Goal: Transaction & Acquisition: Book appointment/travel/reservation

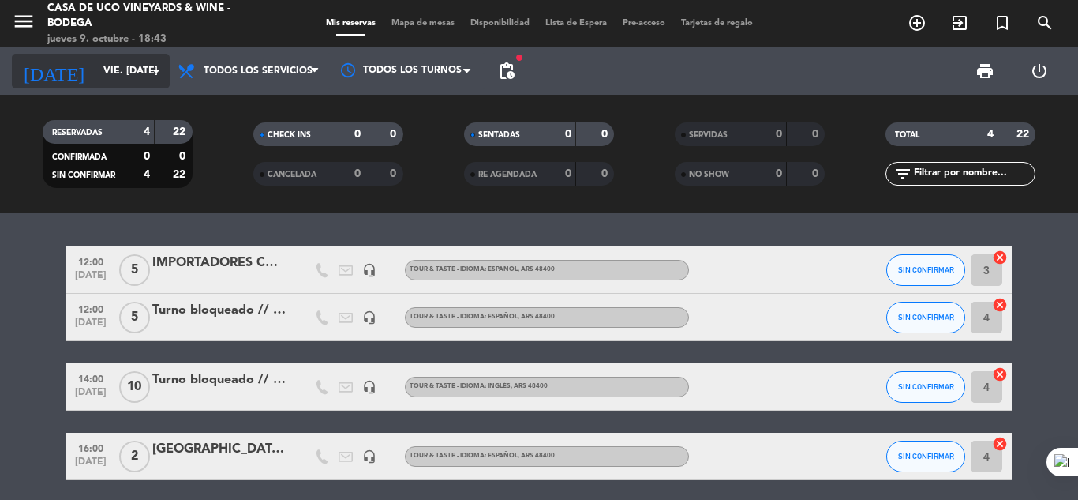
click at [96, 64] on input "vie. [DATE]" at bounding box center [162, 71] width 133 height 27
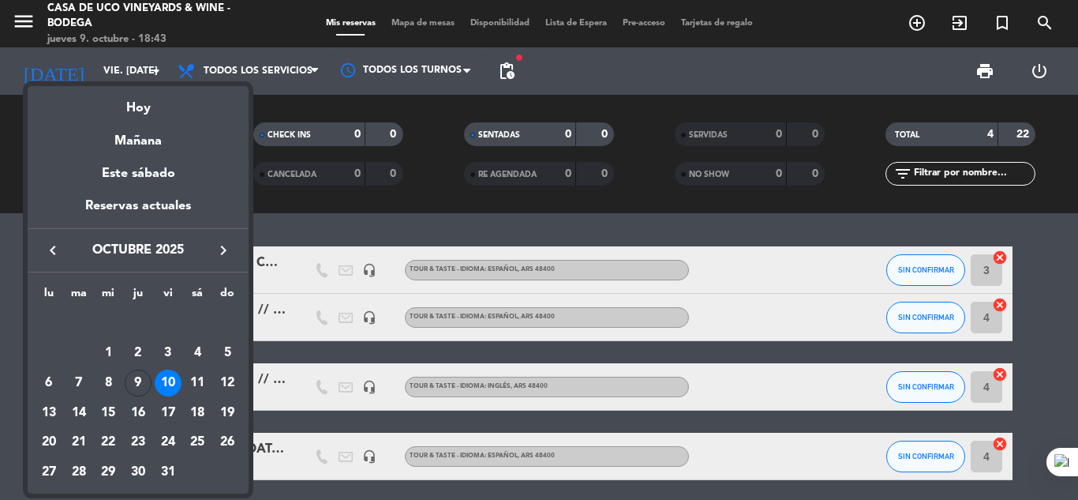
click at [17, 14] on div at bounding box center [539, 250] width 1078 height 500
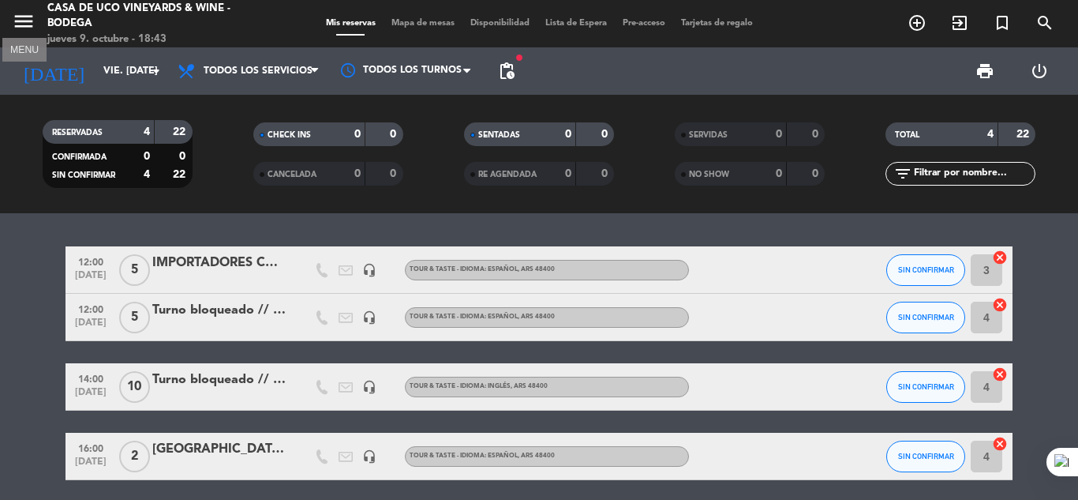
click at [17, 14] on icon "menu" at bounding box center [24, 21] width 24 height 24
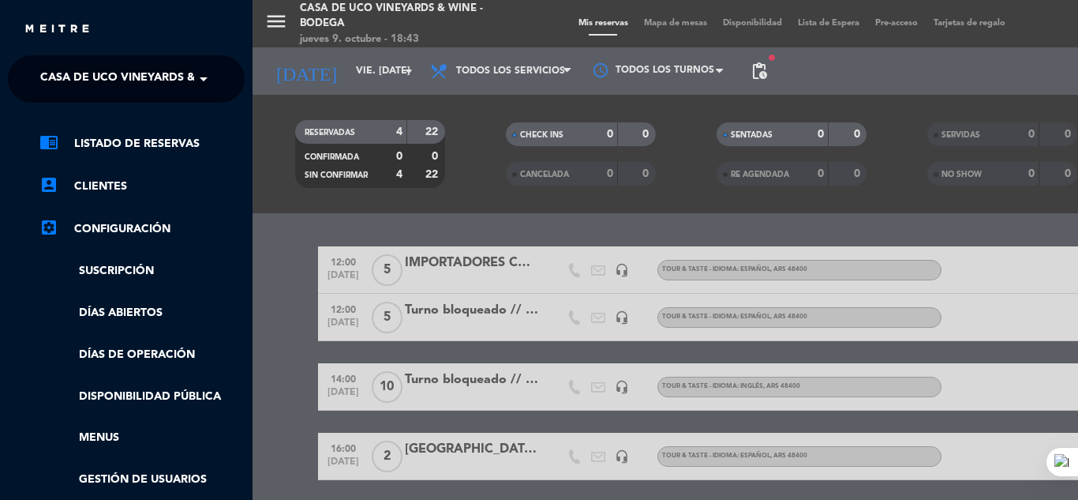
click at [124, 70] on span "Casa de Uco Vineyards & Wine - Bodega" at bounding box center [163, 78] width 247 height 33
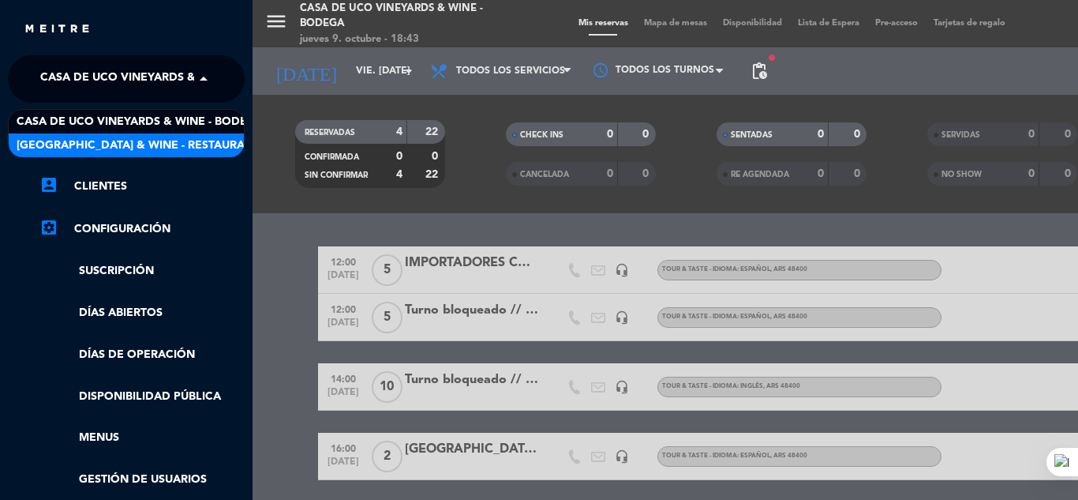
click at [201, 159] on ul "chrome_reader_mode Listado de Reservas account_box Clientes settings_applicatio…" at bounding box center [126, 332] width 237 height 396
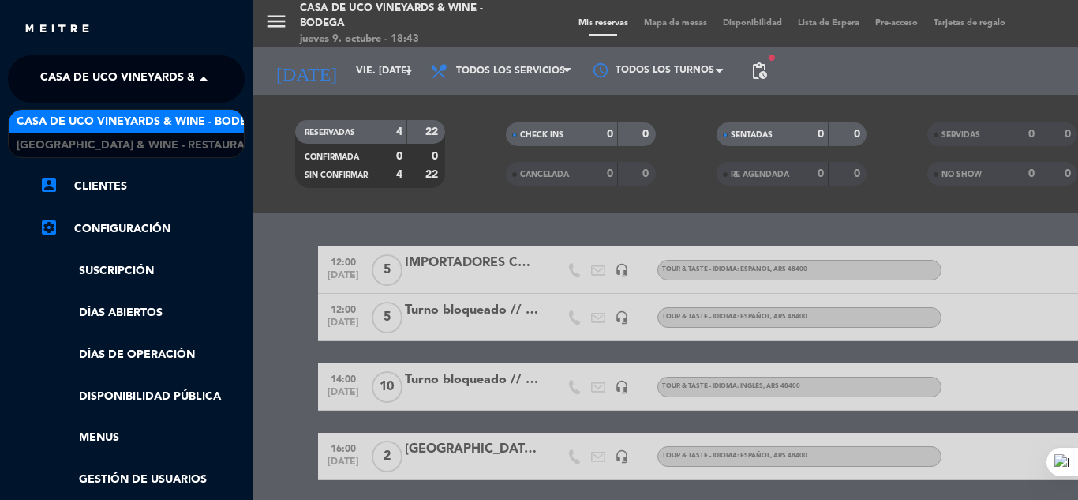
click at [151, 69] on span "Casa de Uco Vineyards & Wine - Bodega" at bounding box center [163, 78] width 247 height 33
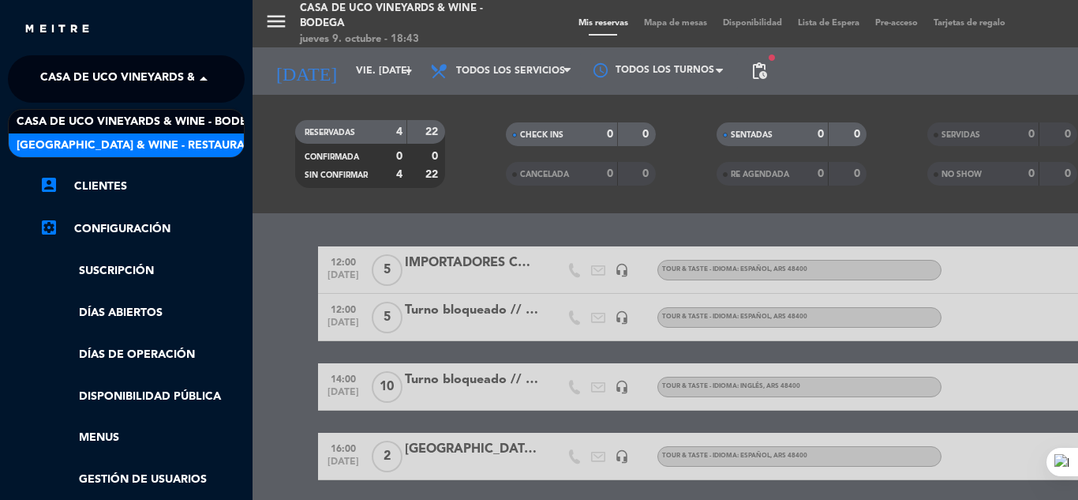
click at [197, 146] on span "[GEOGRAPHIC_DATA] & Wine - Restaurante" at bounding box center [142, 146] width 250 height 18
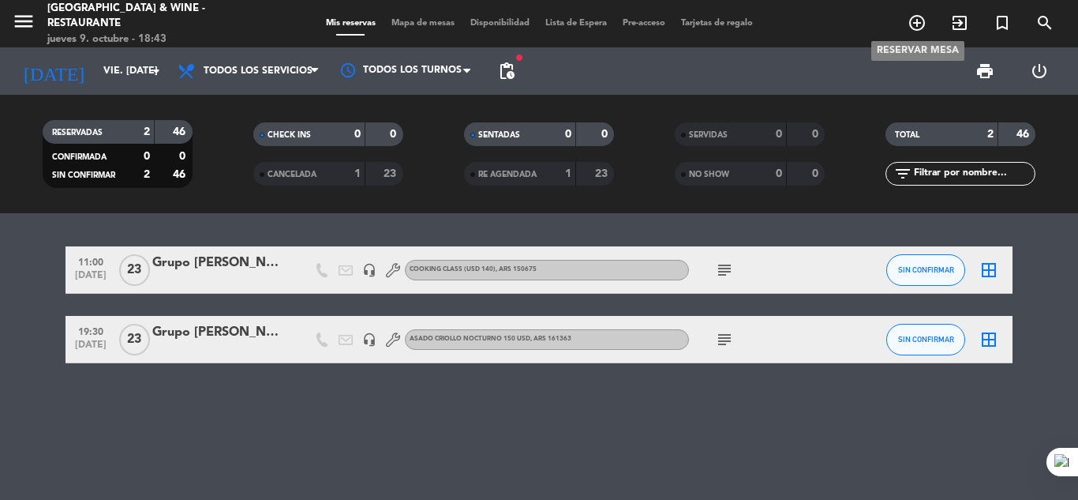
click at [915, 24] on icon "add_circle_outline" at bounding box center [917, 22] width 19 height 19
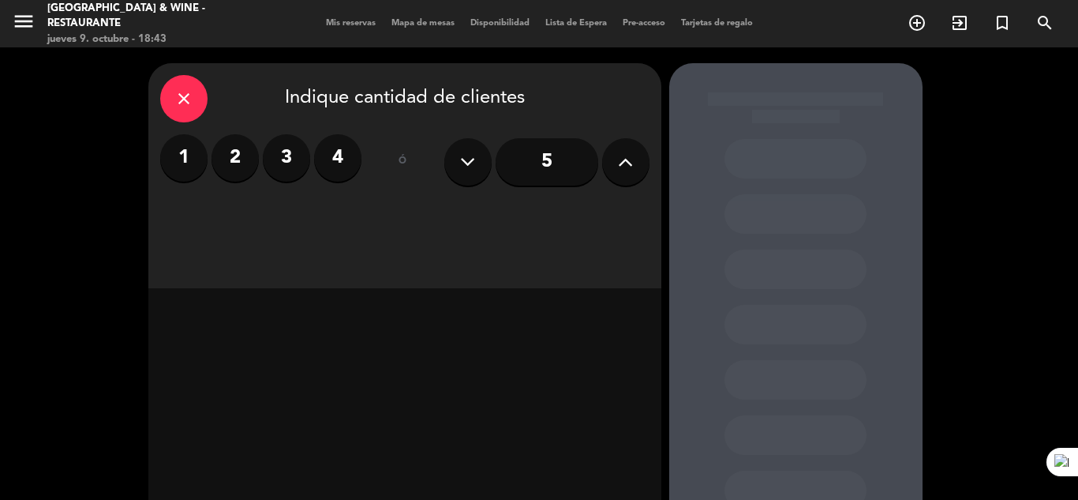
click at [525, 162] on input "5" at bounding box center [547, 161] width 103 height 47
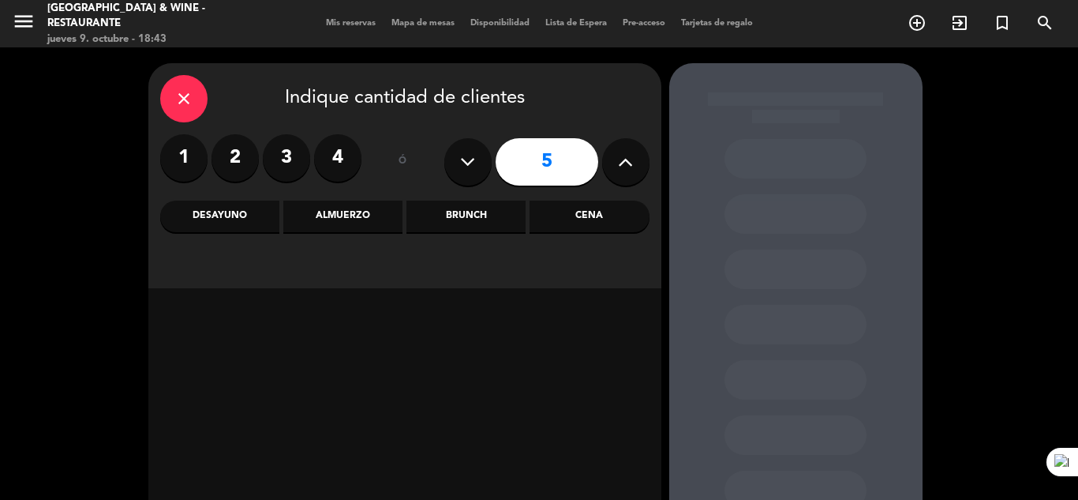
click at [338, 210] on div "Almuerzo" at bounding box center [342, 217] width 119 height 32
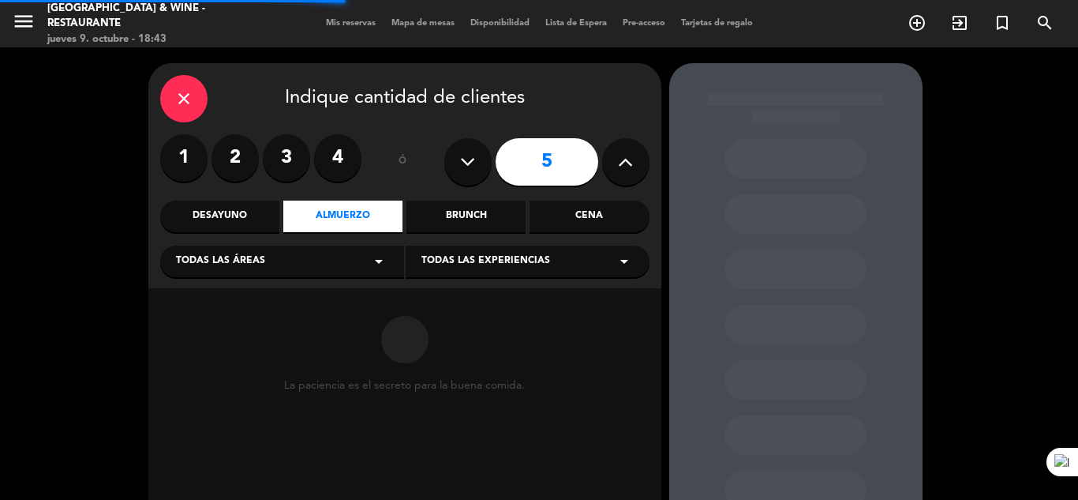
click at [315, 270] on div "Todas las áreas arrow_drop_down" at bounding box center [282, 262] width 244 height 32
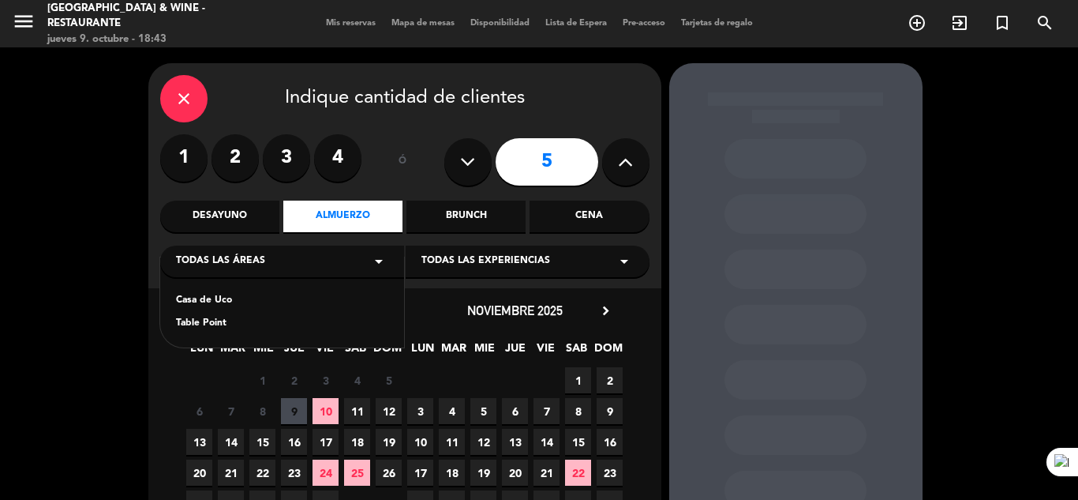
click at [235, 296] on div "Casa de Uco" at bounding box center [282, 301] width 212 height 16
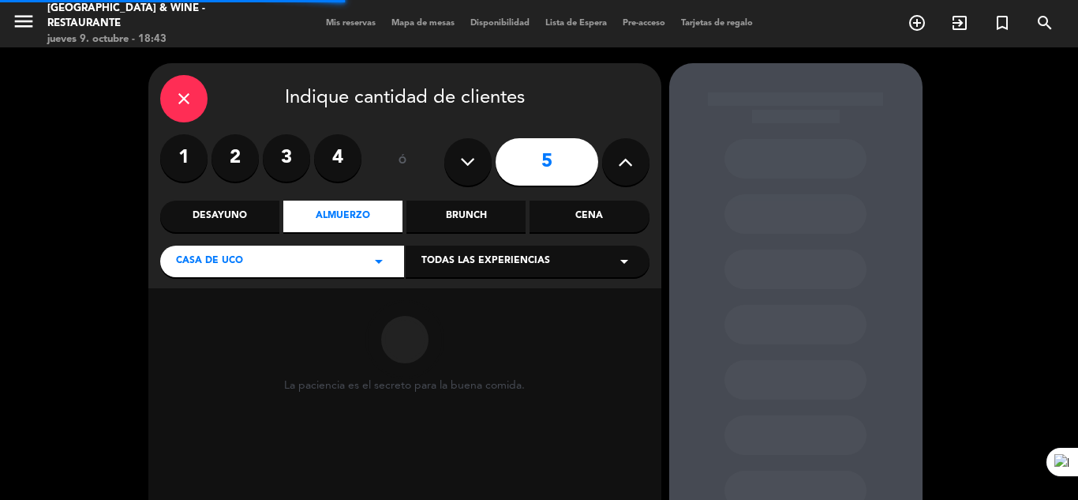
click at [550, 258] on div "Todas las experiencias arrow_drop_down" at bounding box center [528, 262] width 244 height 32
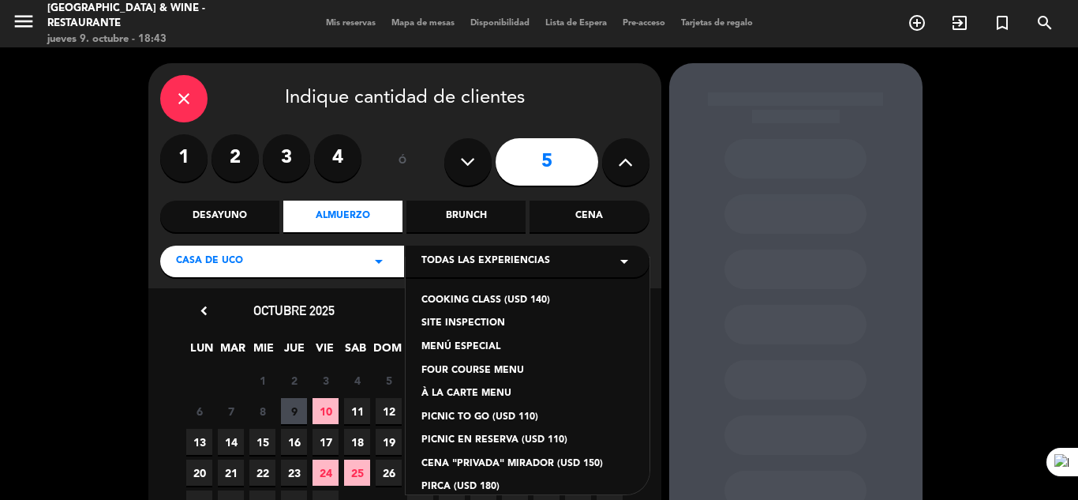
click at [471, 396] on div "À LA CARTE MENU" at bounding box center [528, 394] width 212 height 16
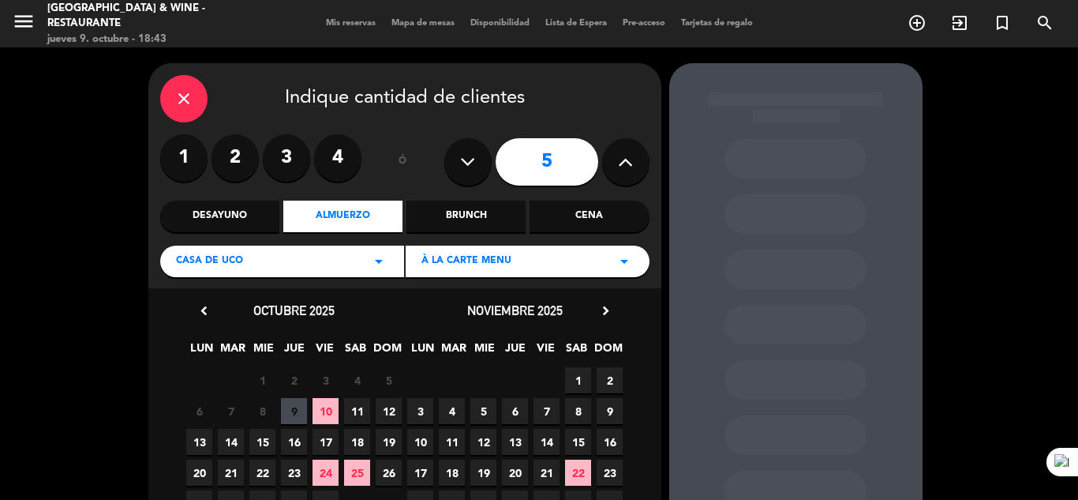
click at [331, 416] on span "10" at bounding box center [326, 411] width 26 height 26
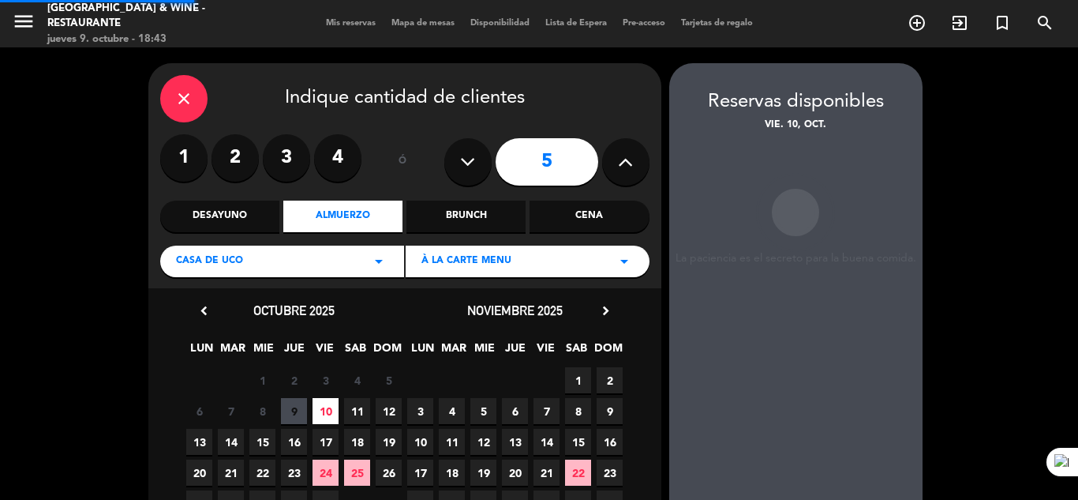
scroll to position [63, 0]
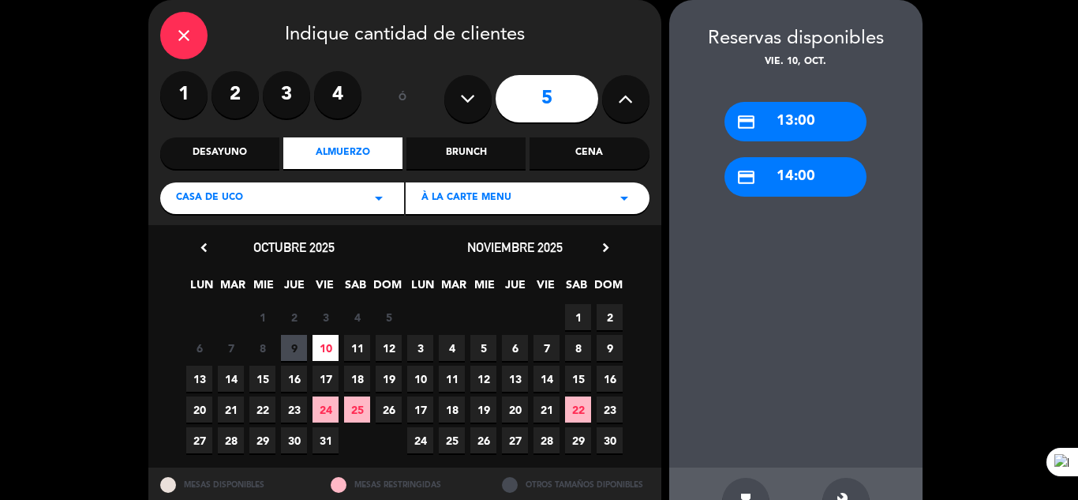
click at [763, 174] on div "credit_card 14:00" at bounding box center [796, 176] width 142 height 39
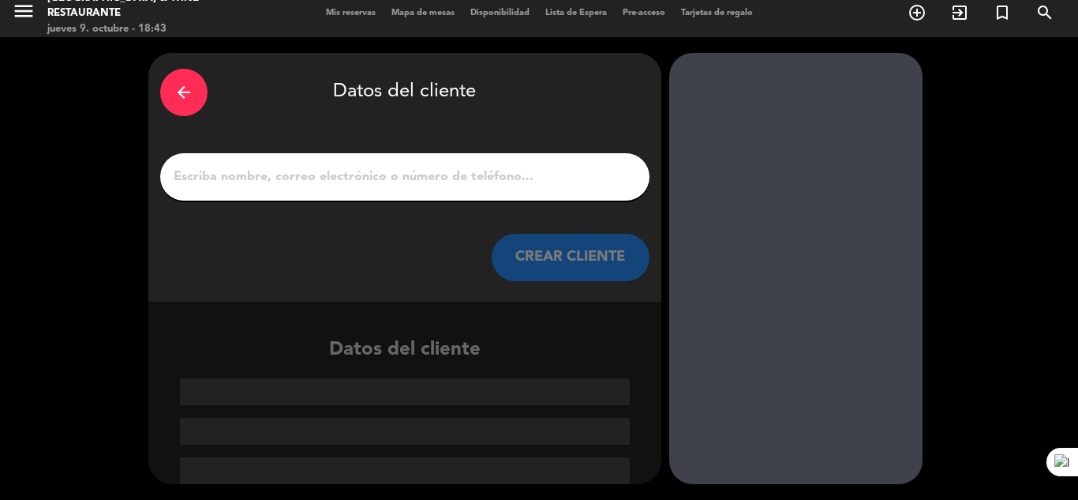
click at [469, 186] on input "1" at bounding box center [405, 177] width 466 height 22
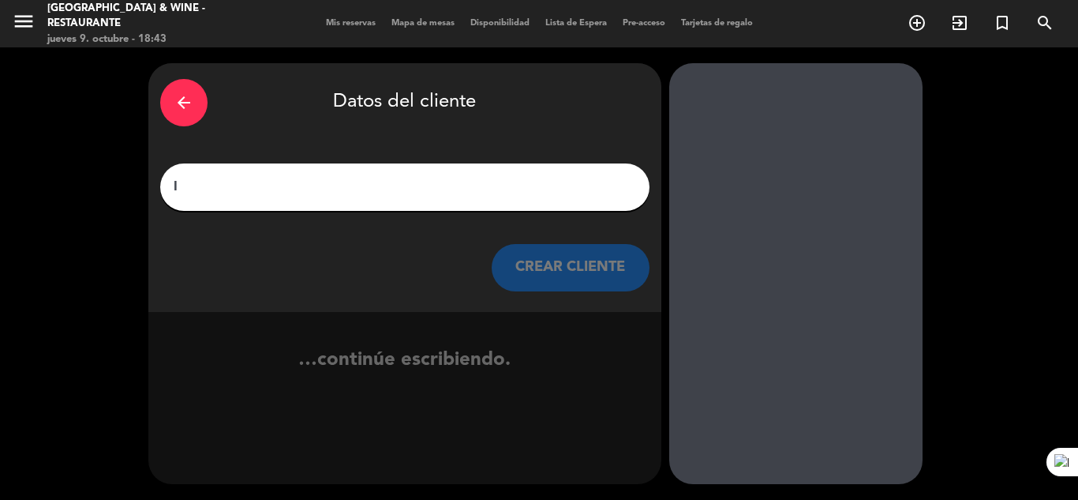
scroll to position [0, 0]
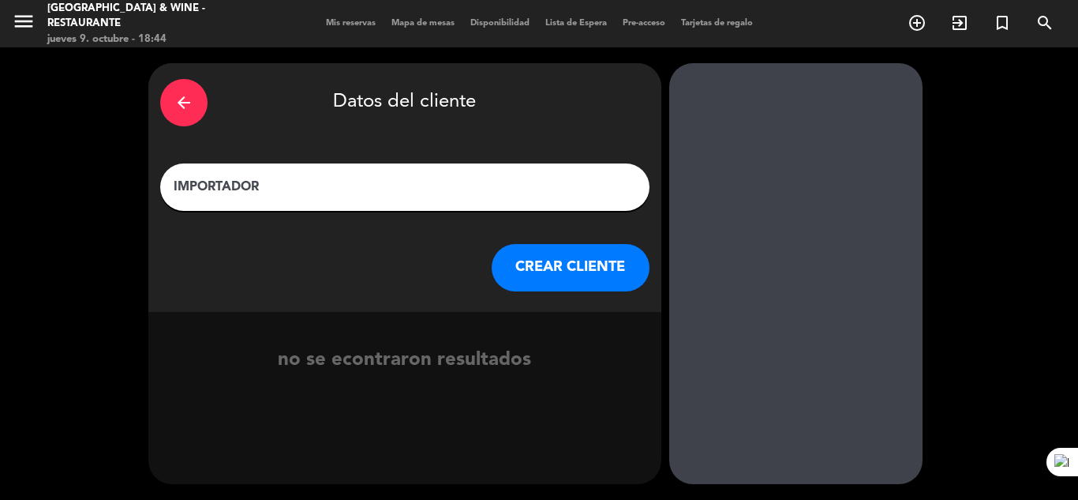
type input "IMPORTADOR"
click at [549, 258] on button "CREAR CLIENTE" at bounding box center [571, 267] width 158 height 47
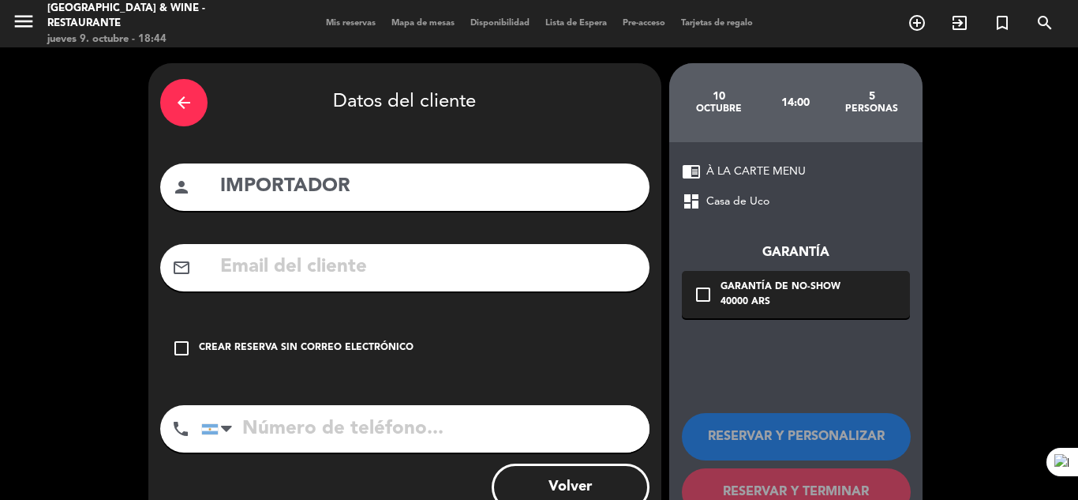
click at [324, 341] on div "Crear reserva sin correo electrónico" at bounding box center [306, 348] width 215 height 16
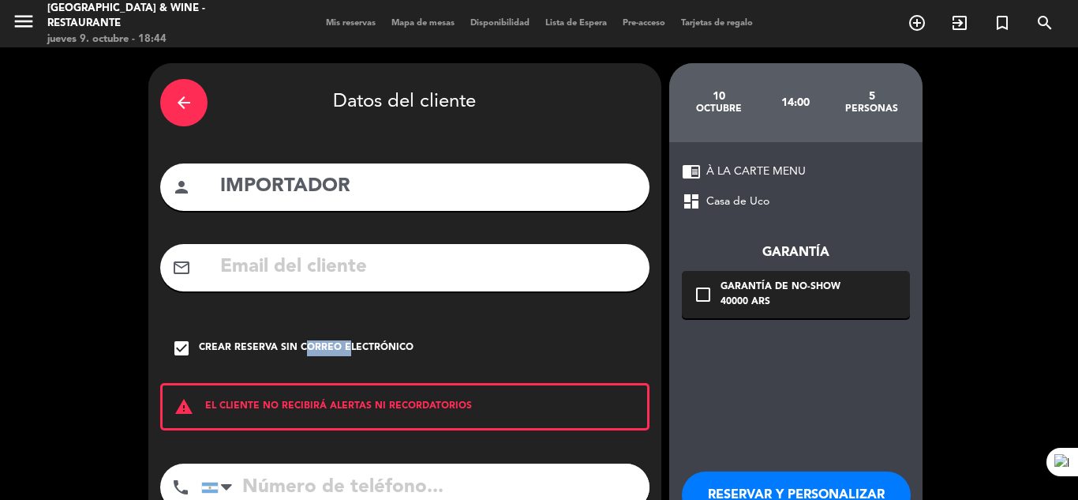
click at [324, 341] on div "Crear reserva sin correo electrónico" at bounding box center [306, 348] width 215 height 16
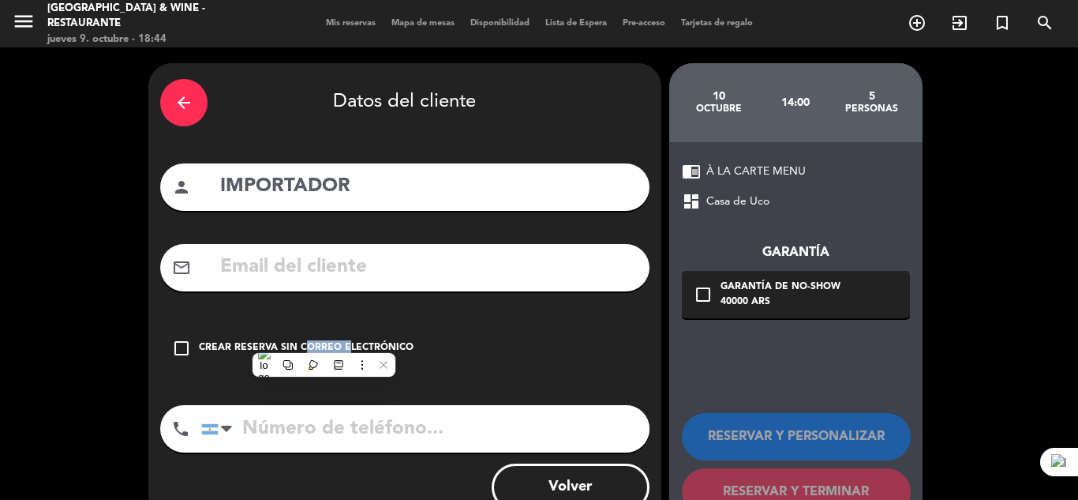
click at [324, 341] on div "Crear reserva sin correo electrónico" at bounding box center [306, 348] width 215 height 16
click at [369, 355] on button at bounding box center [362, 364] width 21 height 21
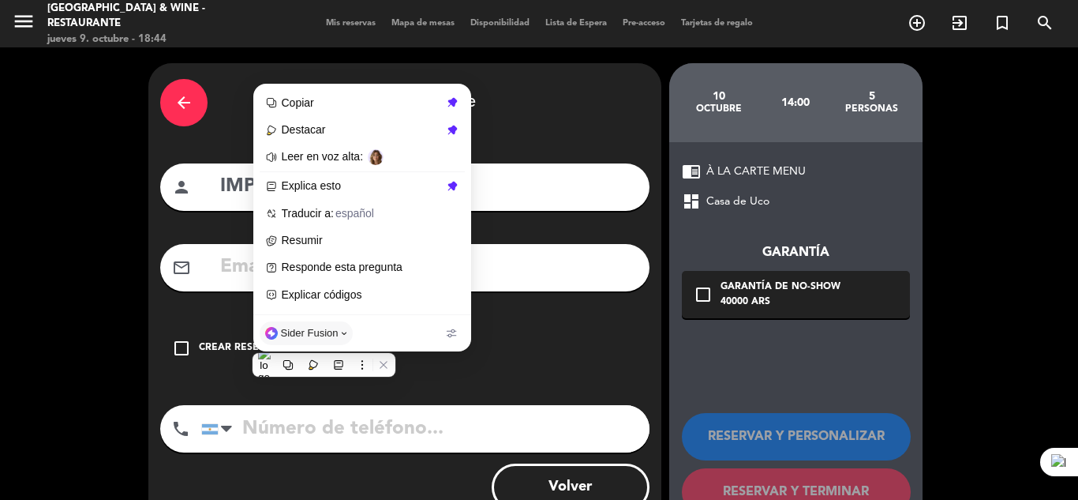
click at [534, 347] on div "check_box_outline_blank Crear reserva sin correo electrónico" at bounding box center [404, 347] width 489 height 47
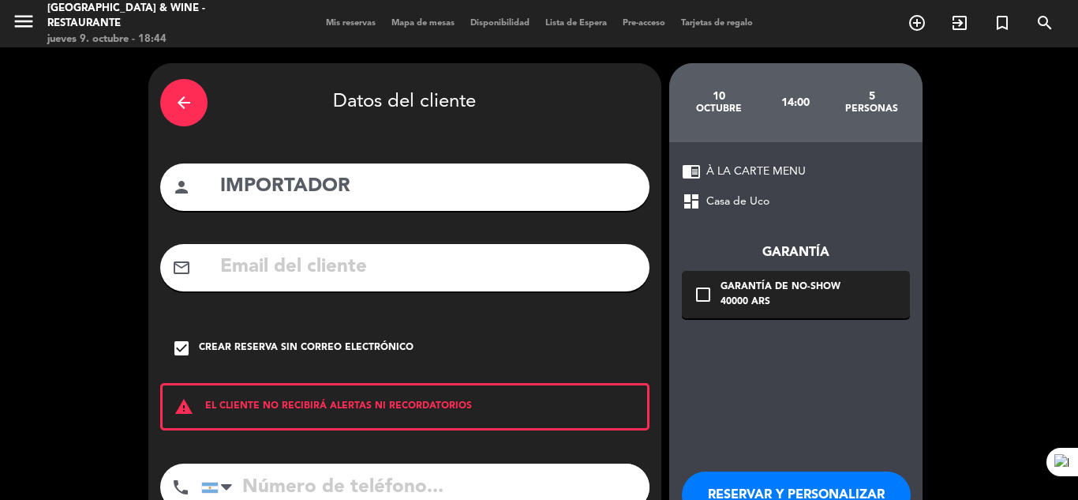
click at [381, 334] on div "check_box Crear reserva sin correo electrónico" at bounding box center [404, 347] width 489 height 47
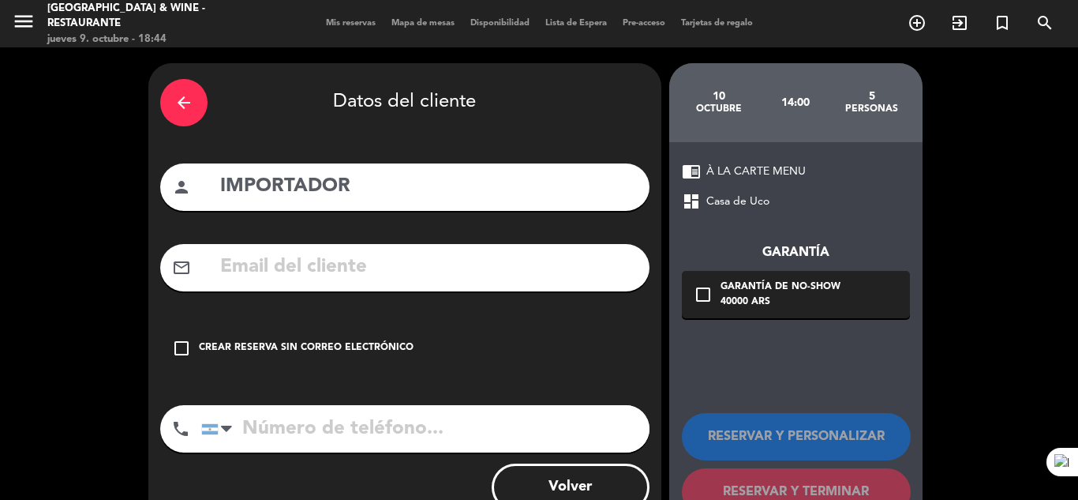
click at [389, 341] on div "Crear reserva sin correo electrónico" at bounding box center [306, 348] width 215 height 16
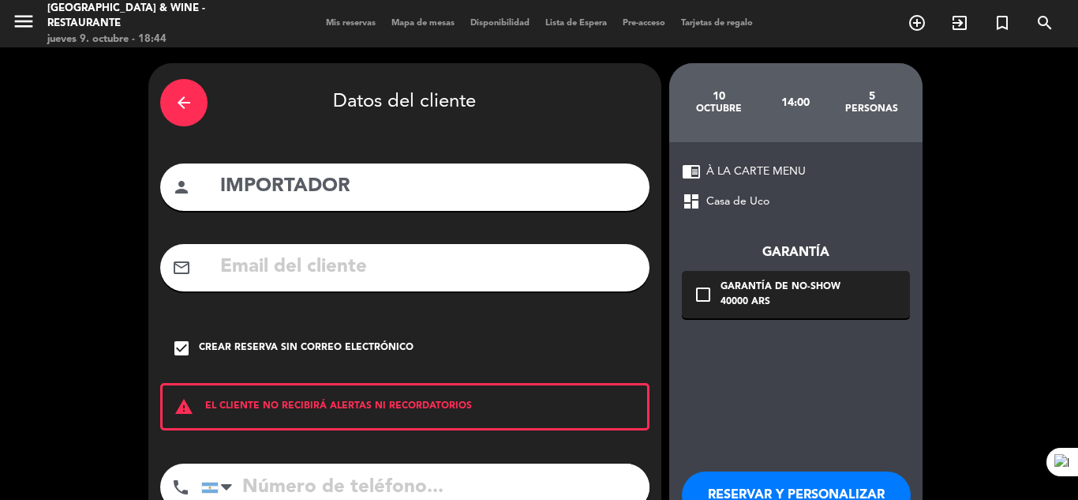
click at [815, 491] on button "RESERVAR Y PERSONALIZAR" at bounding box center [796, 494] width 229 height 47
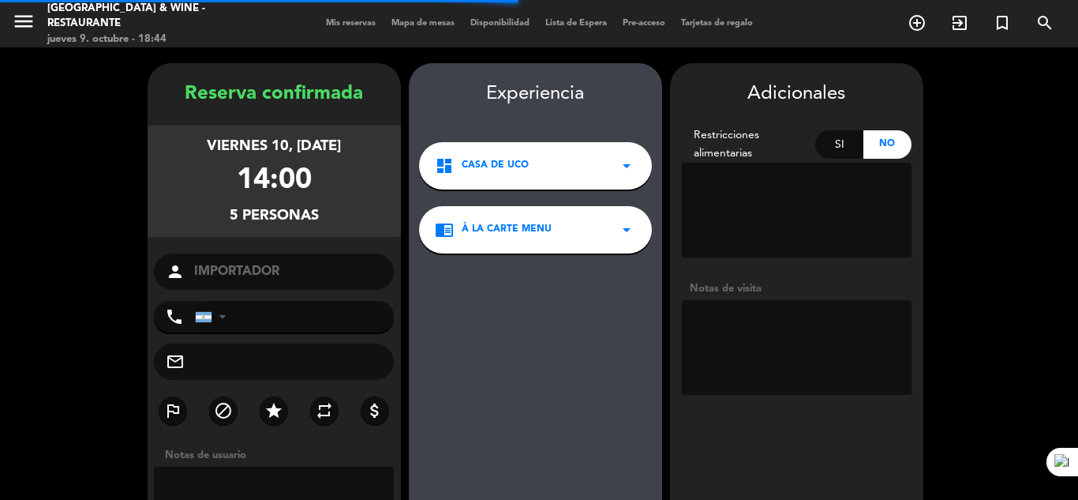
scroll to position [63, 0]
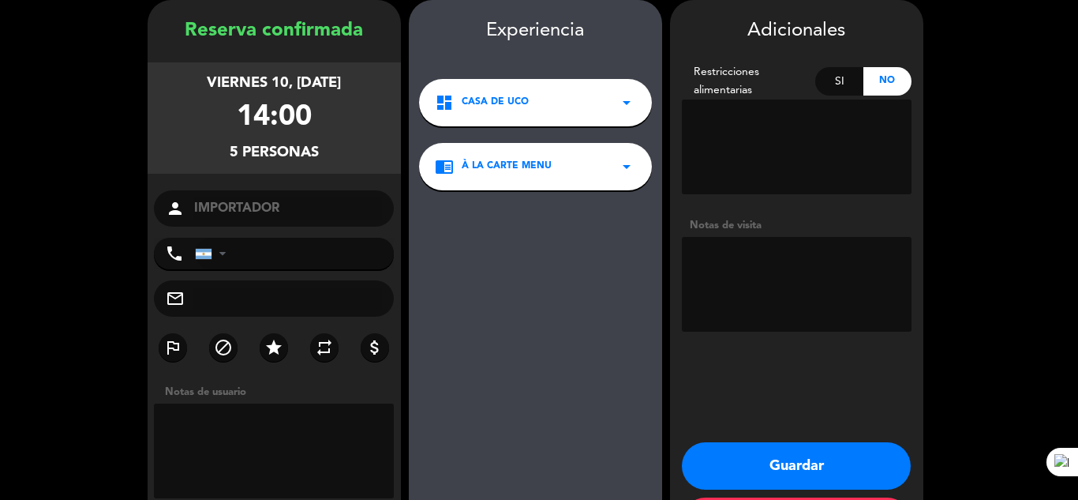
click at [765, 296] on textarea at bounding box center [797, 284] width 230 height 95
type textarea "Cargar a COMEX"
click at [769, 456] on button "Guardar" at bounding box center [796, 465] width 229 height 47
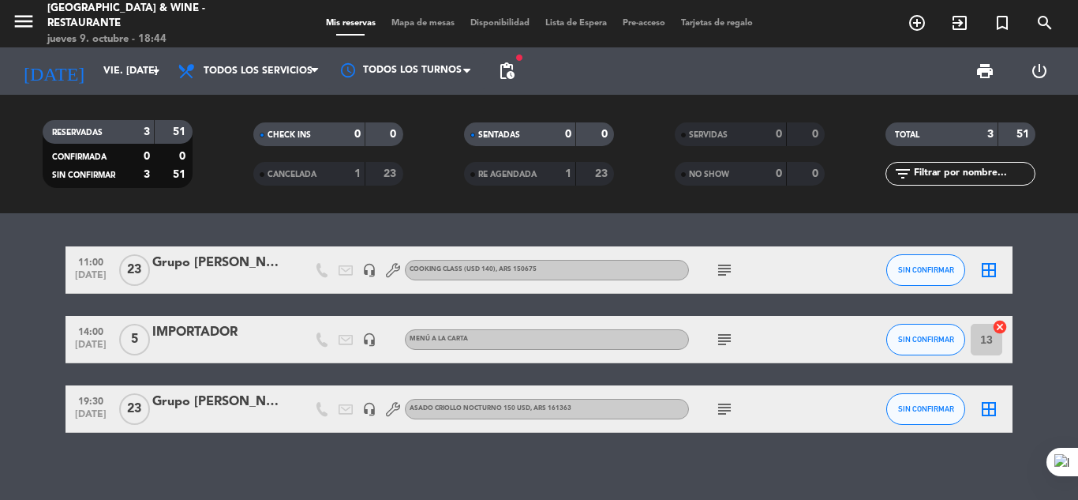
click at [411, 304] on div "11:00 [DATE] Grupo [PERSON_NAME] x 27 pax headset_mic COOKING CLASS (USD 140) ,…" at bounding box center [539, 339] width 947 height 186
click at [728, 333] on icon "subject" at bounding box center [724, 339] width 19 height 19
click at [96, 84] on input "vie. [DATE]" at bounding box center [162, 71] width 133 height 27
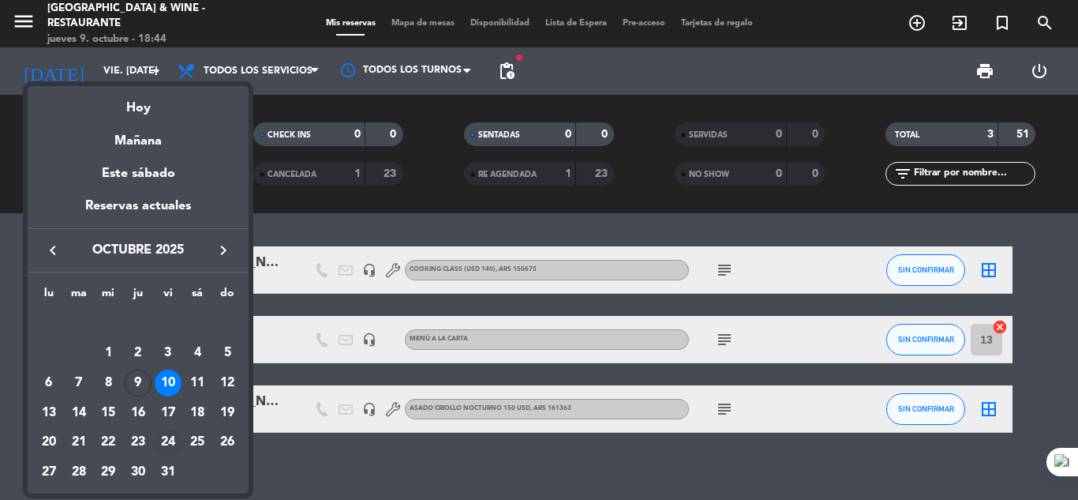
click at [169, 444] on div "24" at bounding box center [168, 442] width 27 height 27
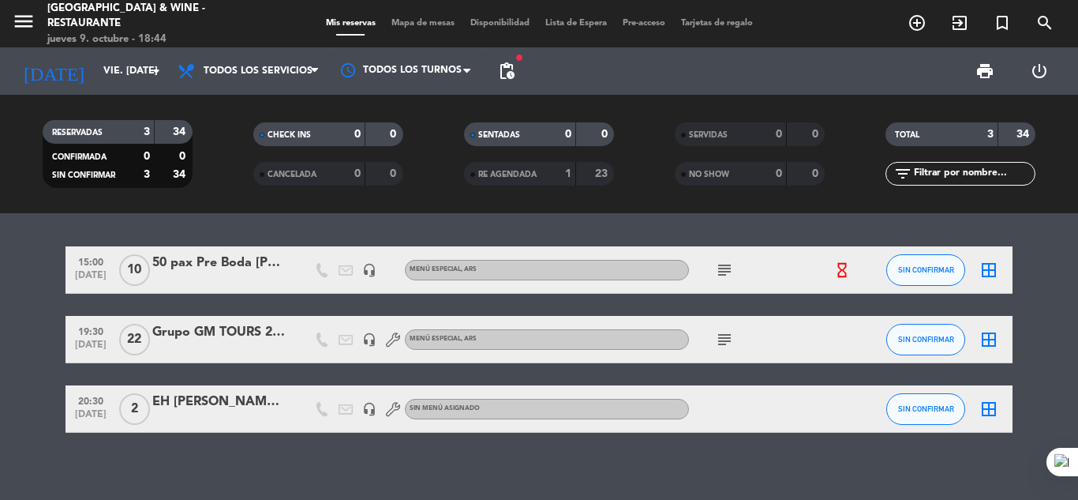
click at [717, 271] on icon "subject" at bounding box center [724, 270] width 19 height 19
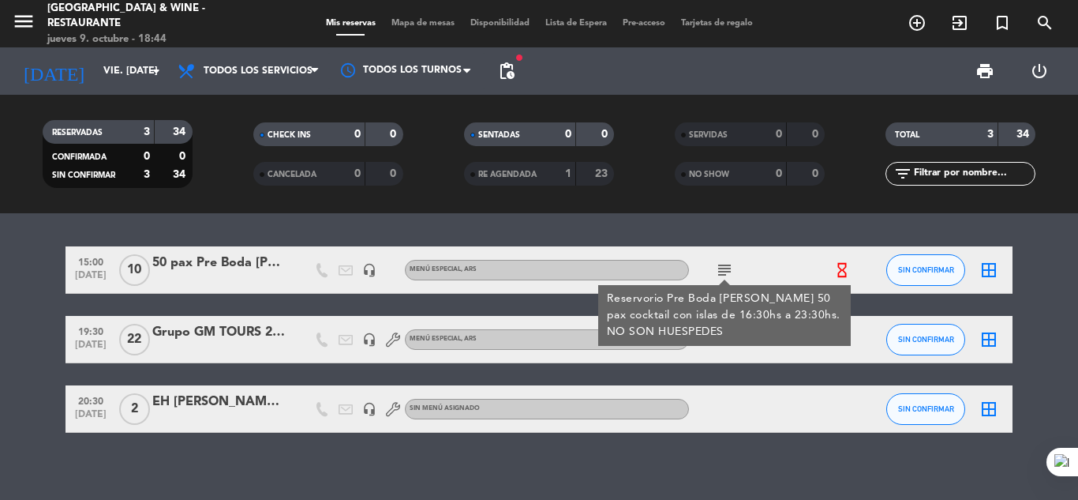
click at [717, 271] on icon "subject" at bounding box center [724, 270] width 19 height 19
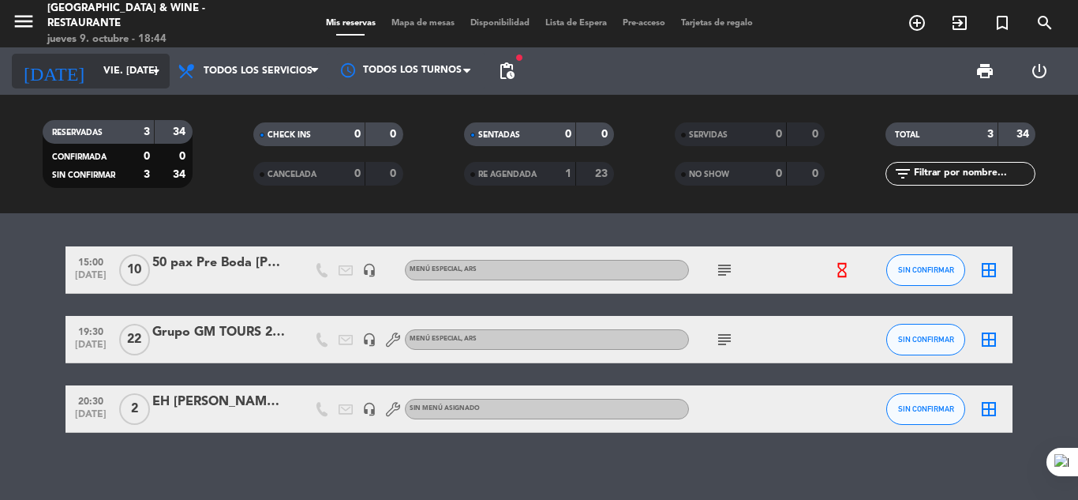
click at [96, 66] on input "vie. [DATE]" at bounding box center [162, 71] width 133 height 27
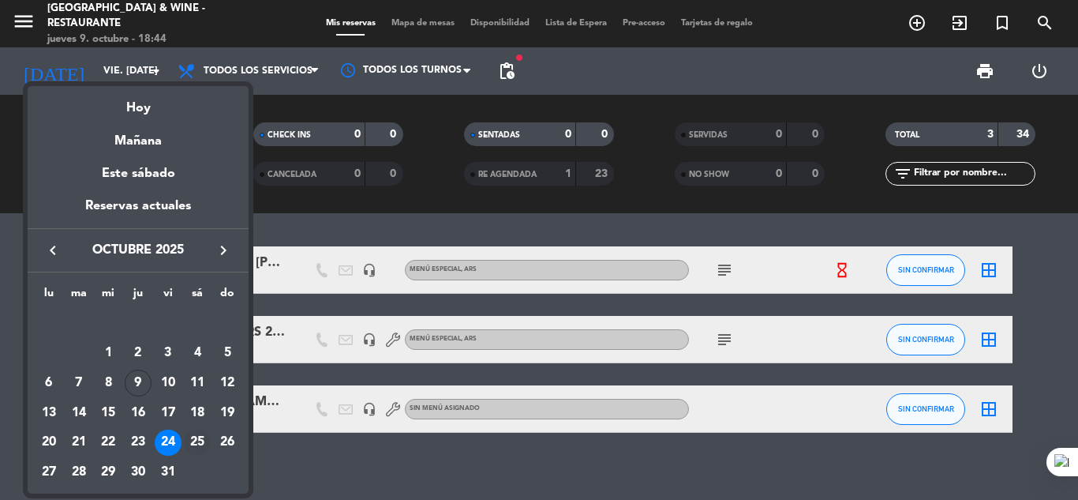
click at [198, 436] on div "25" at bounding box center [197, 442] width 27 height 27
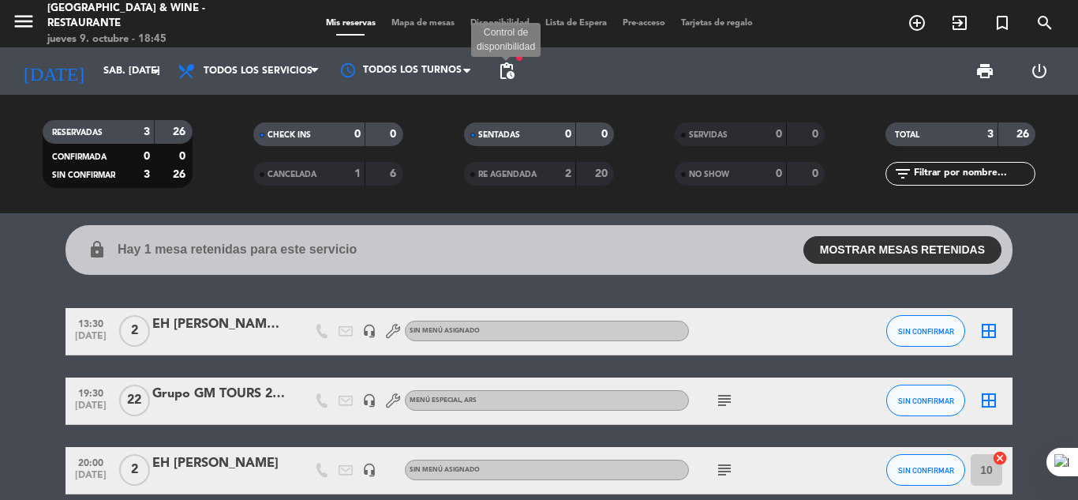
click at [513, 69] on span "pending_actions" at bounding box center [506, 71] width 19 height 19
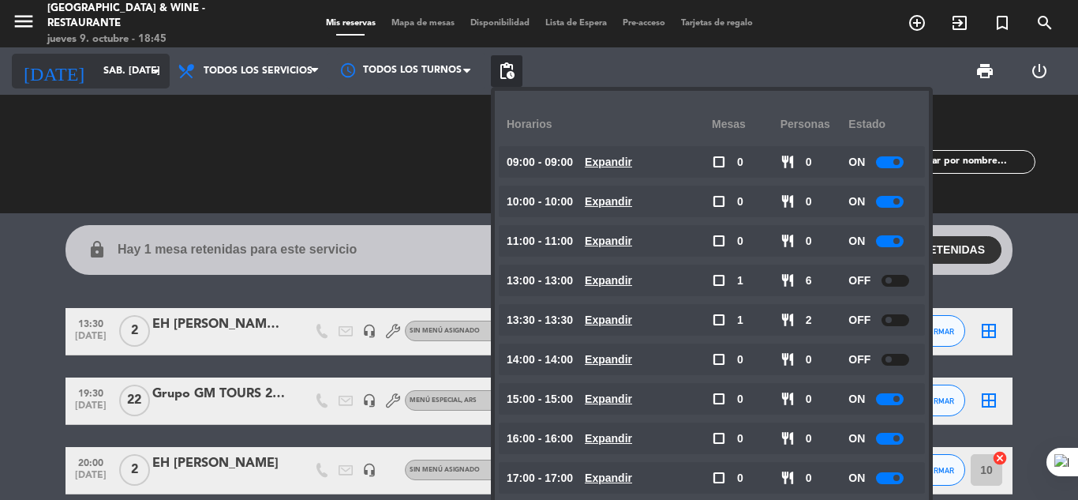
click at [108, 65] on input "sáb. [DATE]" at bounding box center [162, 71] width 133 height 27
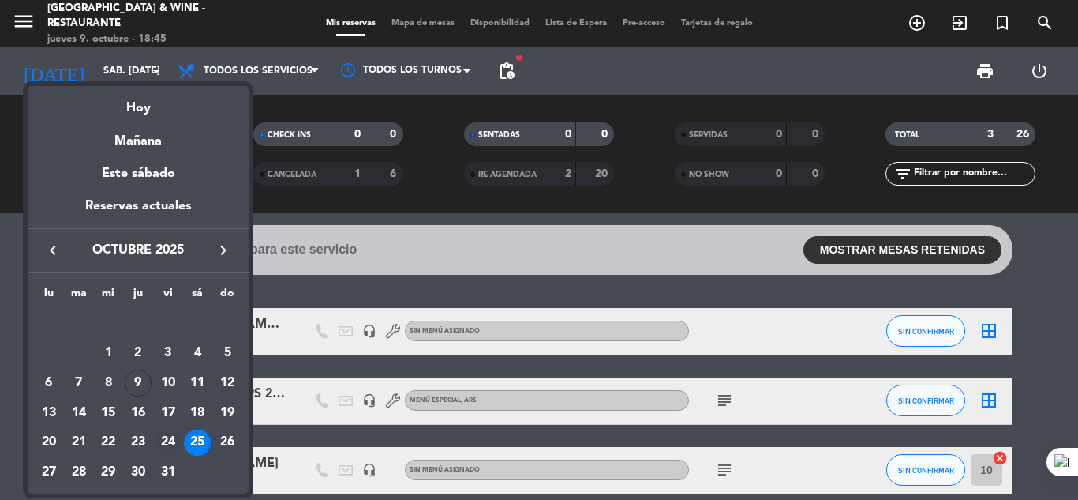
click at [166, 441] on div "24" at bounding box center [168, 442] width 27 height 27
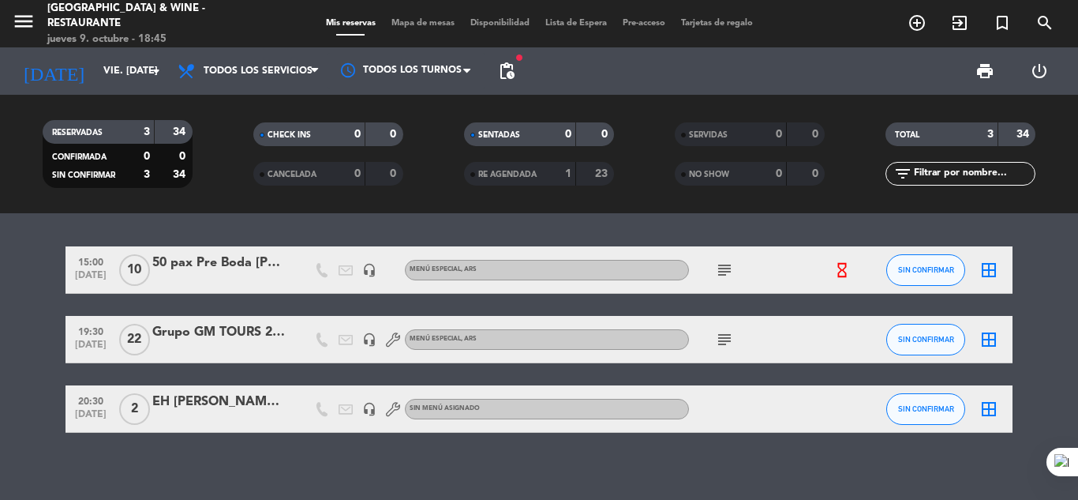
click at [726, 339] on icon "subject" at bounding box center [724, 339] width 19 height 19
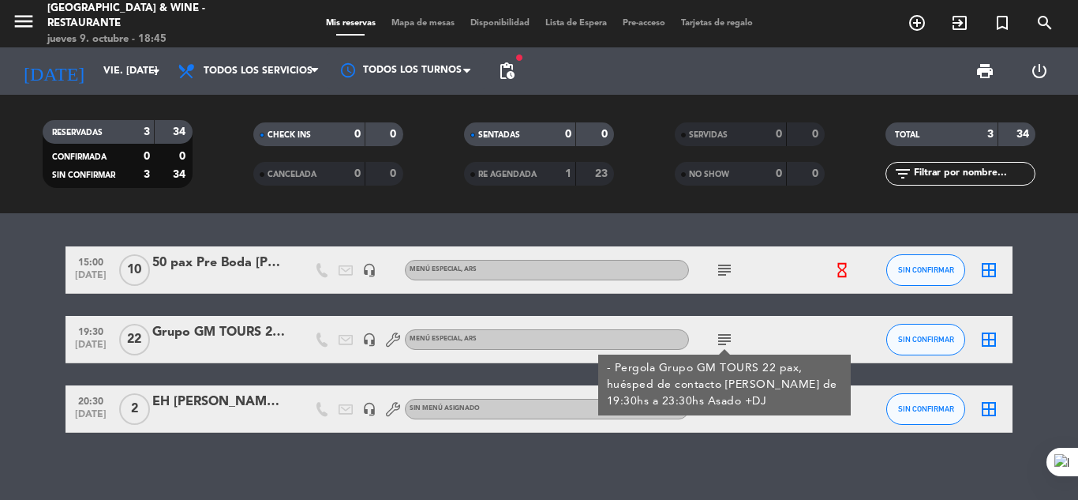
click at [726, 339] on icon "subject" at bounding box center [724, 339] width 19 height 19
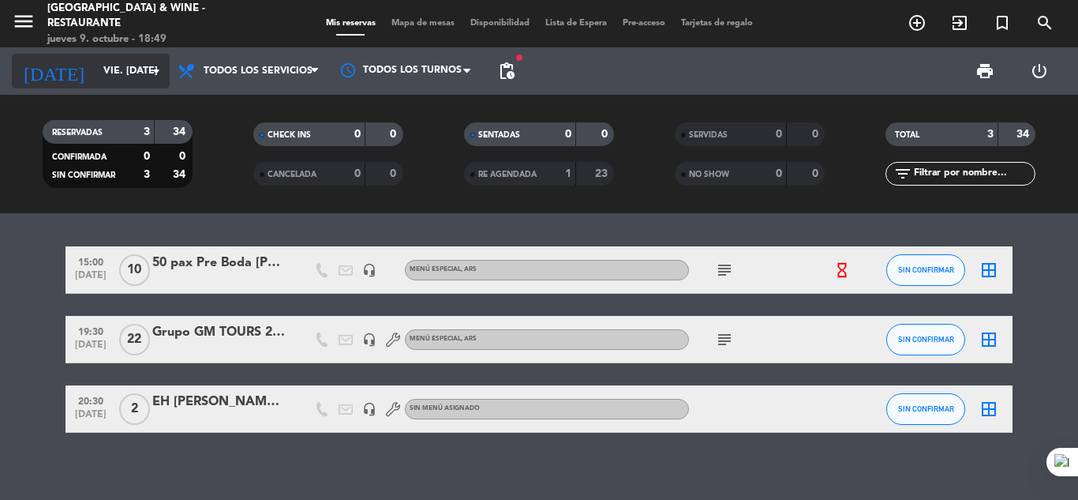
click at [107, 75] on input "vie. [DATE]" at bounding box center [162, 71] width 133 height 27
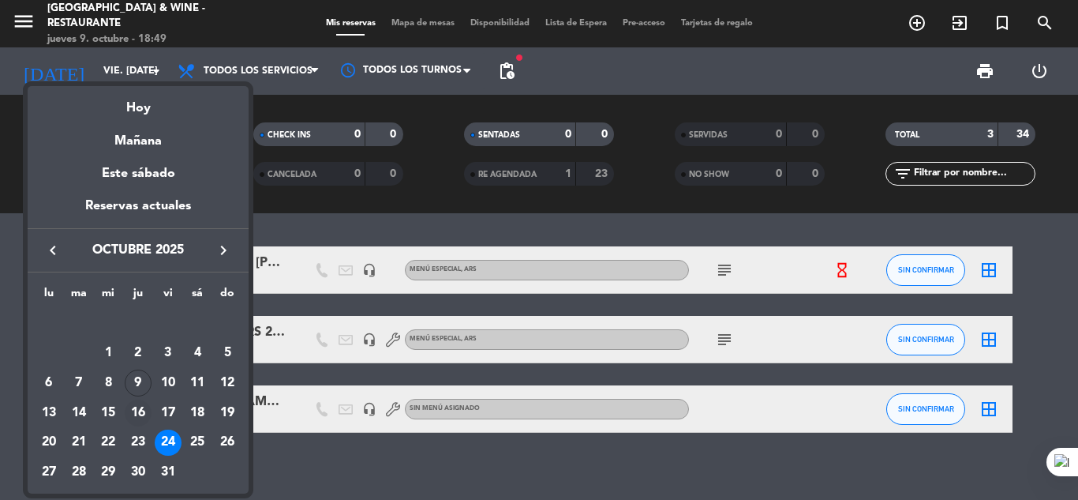
click at [139, 418] on div "16" at bounding box center [138, 412] width 27 height 27
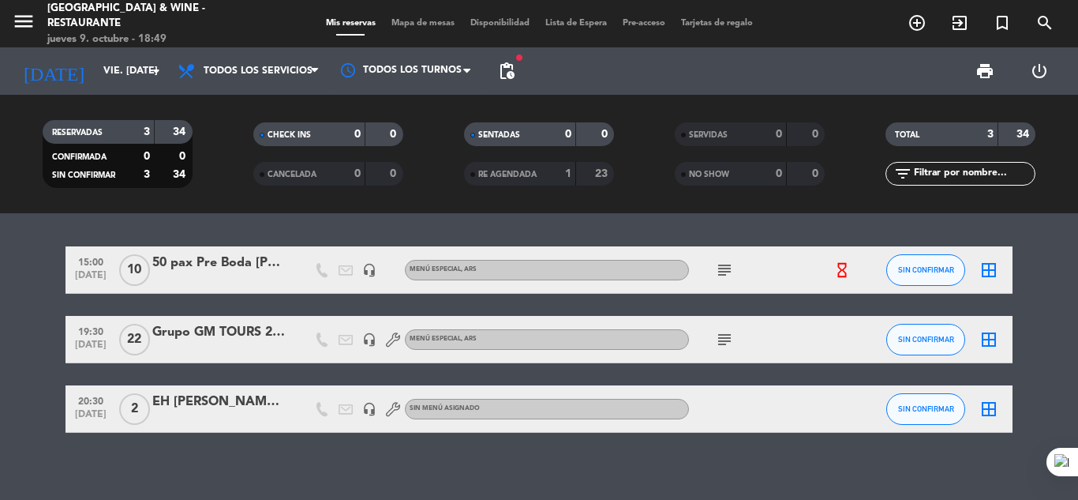
type input "[DEMOGRAPHIC_DATA] [DATE]"
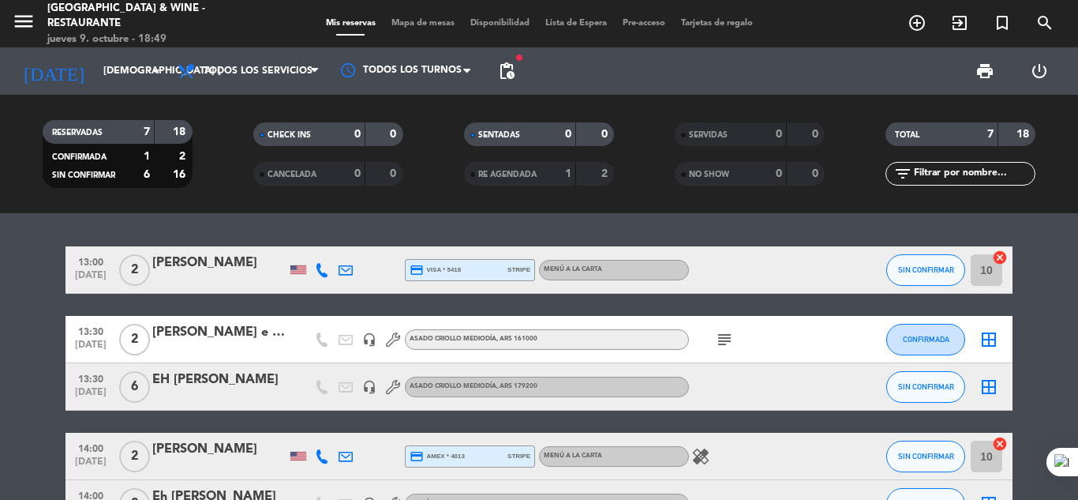
click at [1071, 169] on div "RESERVADAS 7 18 CONFIRMADA 1 2 SIN CONFIRMAR 6 16 CHECK INS 0 0 CANCELADA 0 0 S…" at bounding box center [539, 154] width 1078 height 87
click at [1077, 310] on bookings-row "13:00 [DATE] 2 [PERSON_NAME] credit_card visa * 5418 stripe MENÚ A LA CARTA SIN…" at bounding box center [539, 456] width 1078 height 420
click at [508, 79] on span "pending_actions" at bounding box center [506, 71] width 19 height 19
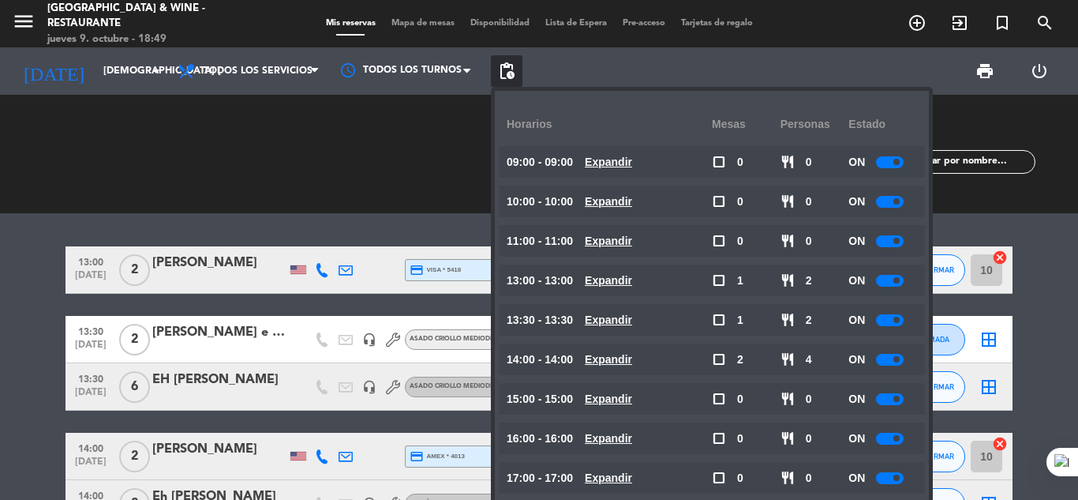
click at [897, 280] on span at bounding box center [897, 280] width 6 height 6
click at [897, 322] on span at bounding box center [897, 320] width 6 height 6
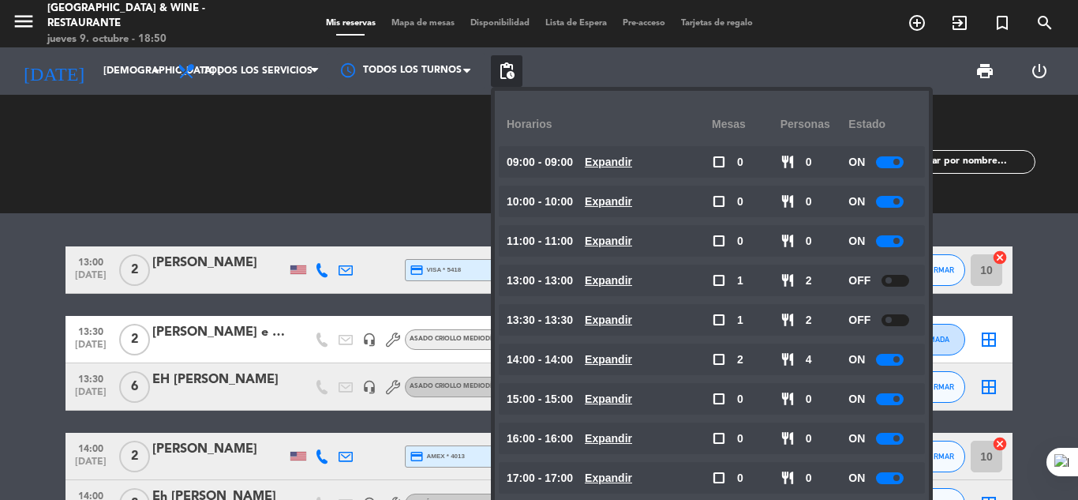
click at [896, 358] on span at bounding box center [897, 359] width 6 height 6
click at [15, 314] on bookings-row "13:00 [DATE] 2 [PERSON_NAME] credit_card visa * 5418 stripe MENÚ A LA CARTA SIN…" at bounding box center [539, 456] width 1078 height 420
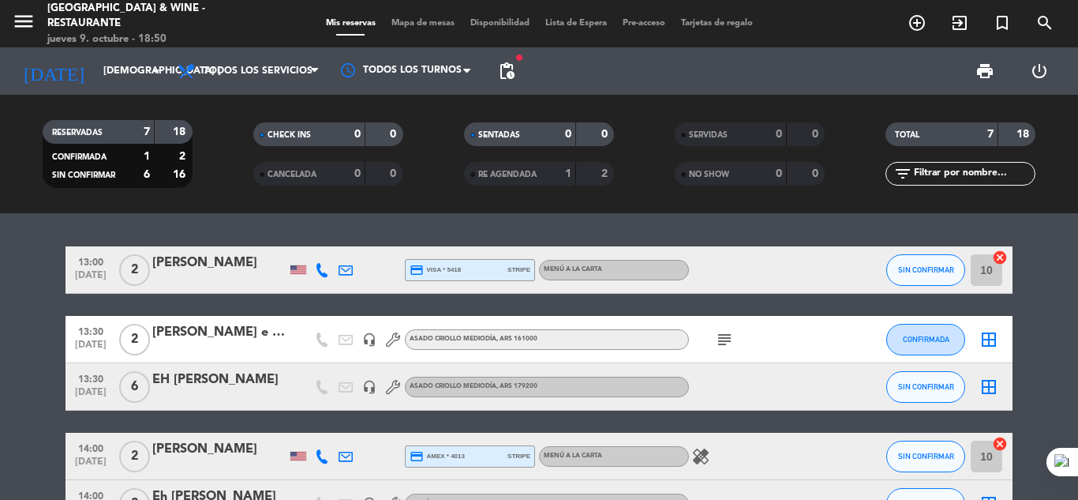
click at [734, 336] on span "subject" at bounding box center [725, 339] width 24 height 19
click at [721, 341] on icon "subject" at bounding box center [724, 339] width 19 height 19
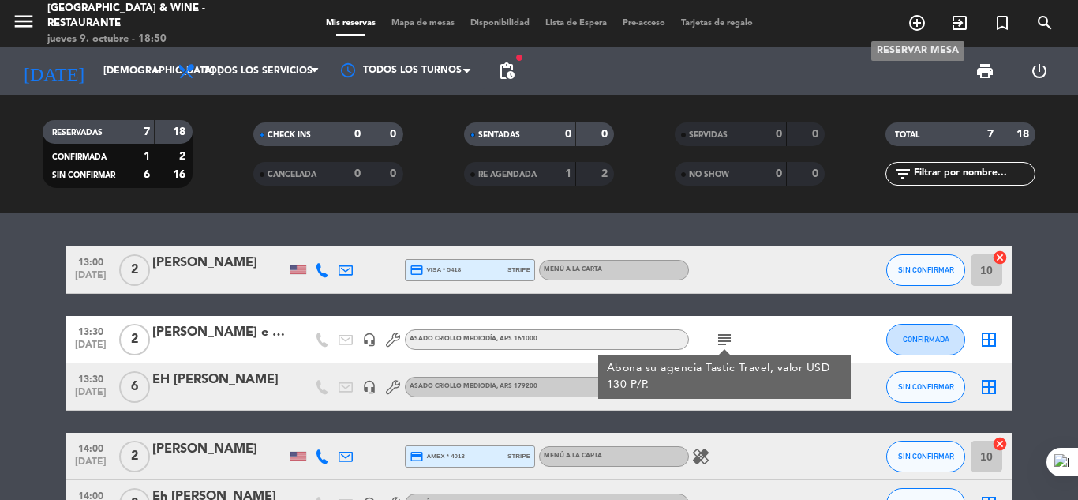
click at [917, 17] on icon "add_circle_outline" at bounding box center [917, 22] width 19 height 19
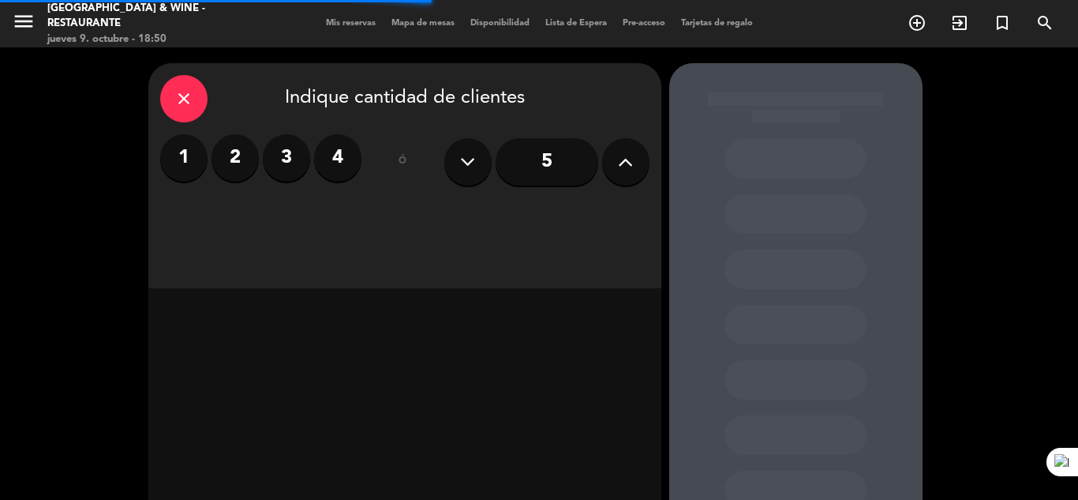
click at [529, 163] on input "5" at bounding box center [547, 161] width 103 height 47
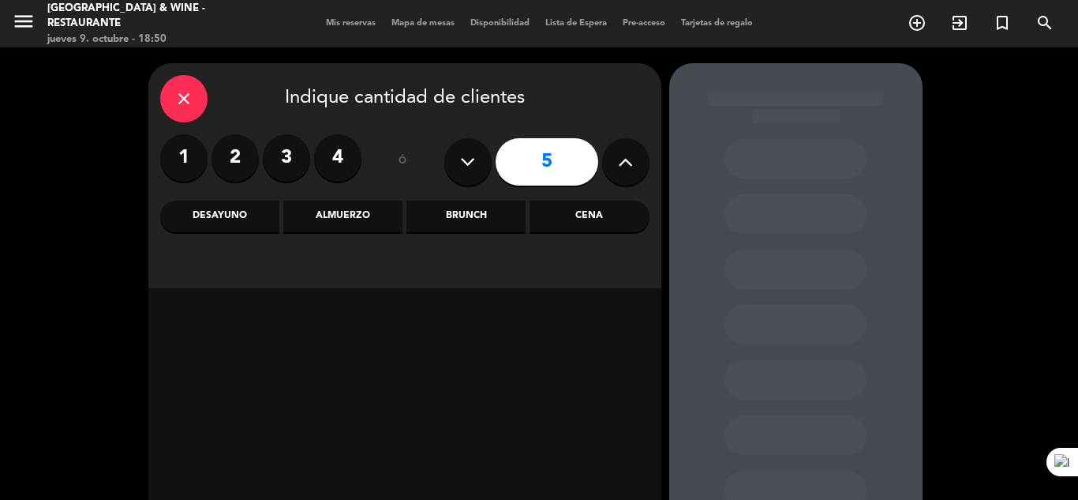
click at [343, 227] on div "Almuerzo" at bounding box center [342, 217] width 119 height 32
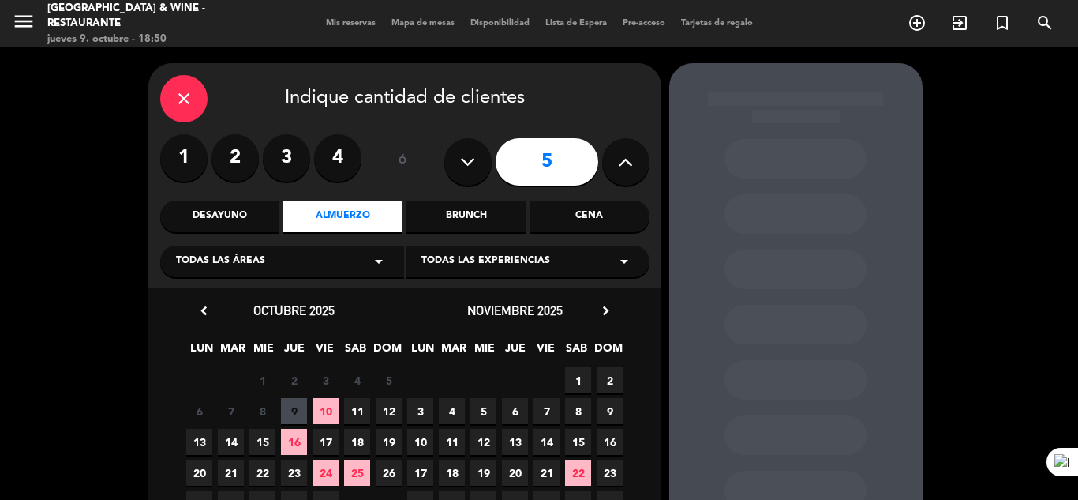
click at [330, 264] on div "Todas las áreas arrow_drop_down" at bounding box center [282, 262] width 244 height 32
click at [208, 303] on div "Casa de Uco" at bounding box center [282, 301] width 212 height 16
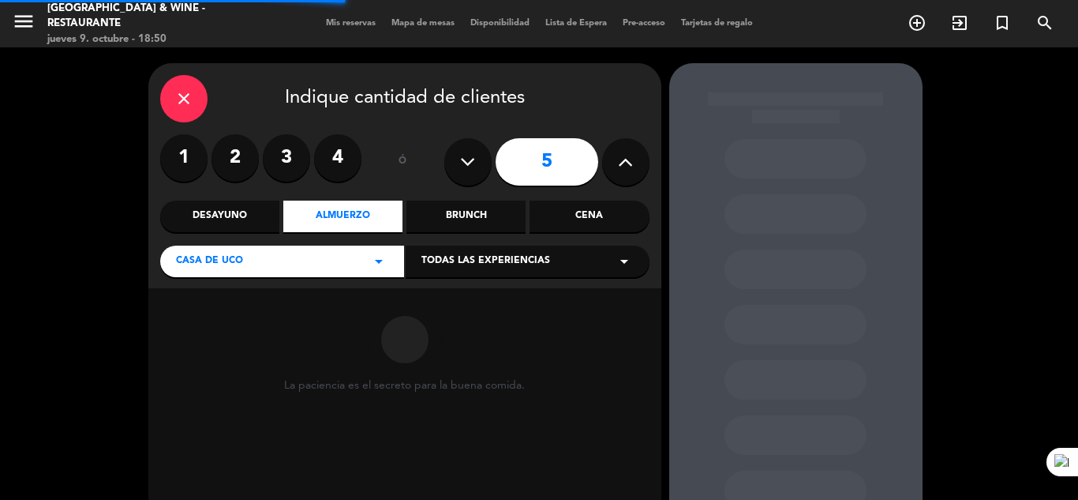
click at [477, 268] on span "Todas las experiencias" at bounding box center [486, 261] width 129 height 16
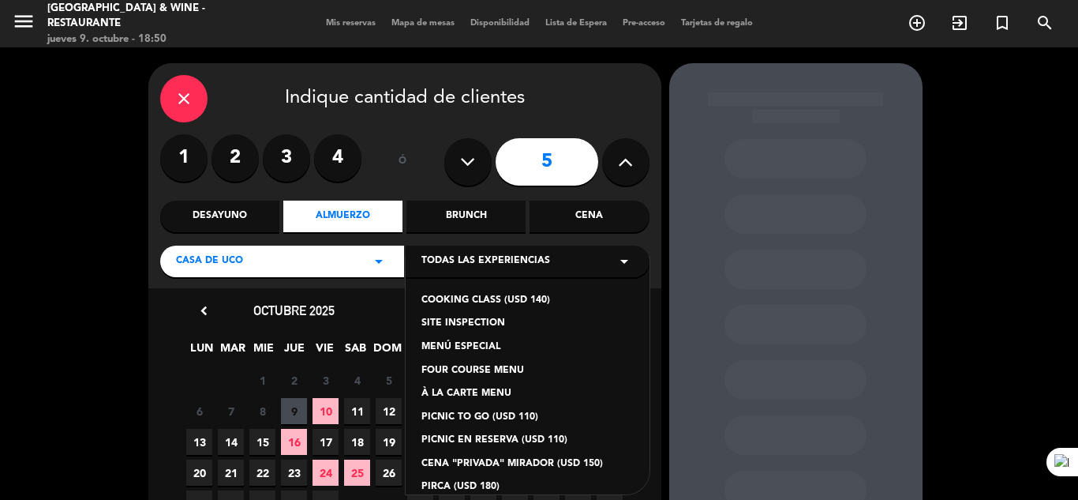
click at [475, 391] on div "À LA CARTE MENU" at bounding box center [528, 394] width 212 height 16
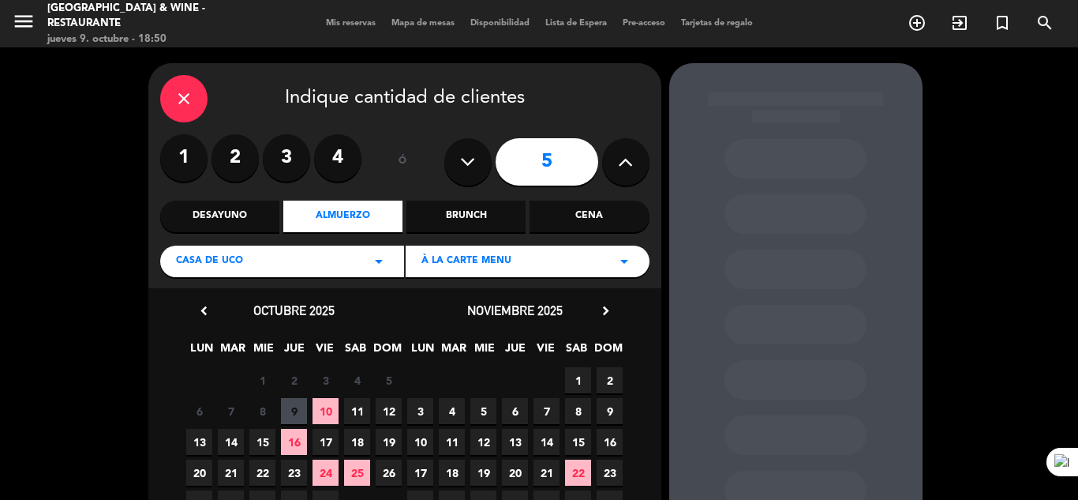
click at [329, 411] on span "10" at bounding box center [326, 411] width 26 height 26
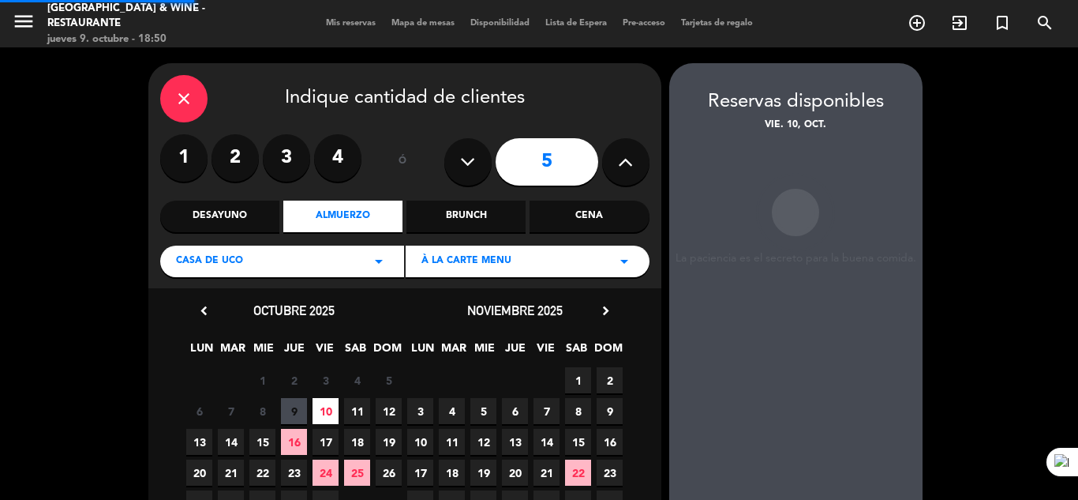
scroll to position [63, 0]
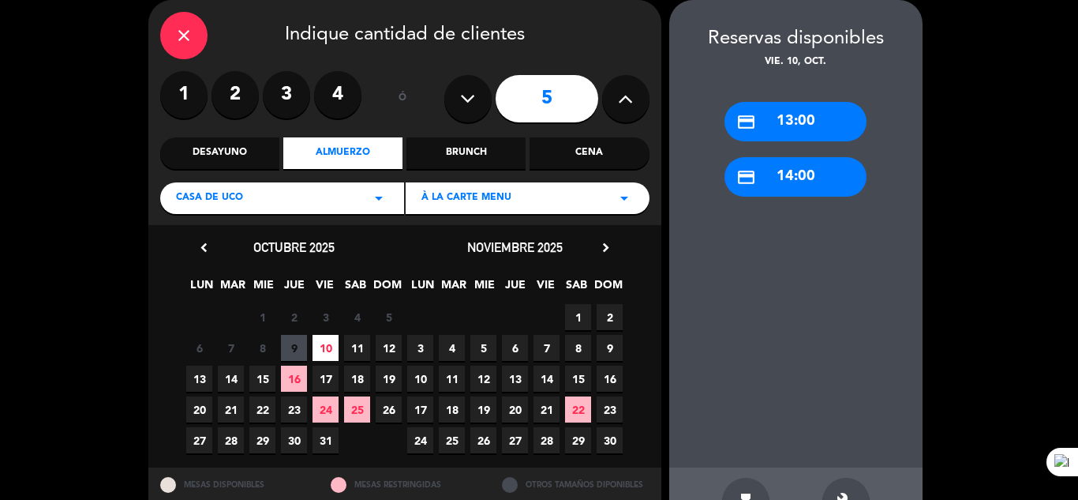
click at [812, 118] on div "credit_card 13:00" at bounding box center [796, 121] width 142 height 39
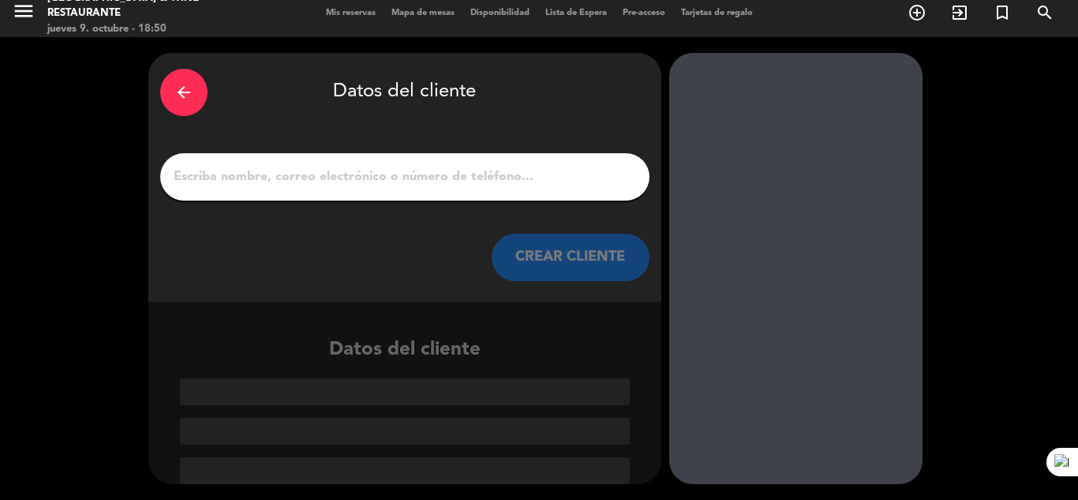
scroll to position [10, 0]
click at [478, 177] on input "1" at bounding box center [405, 177] width 466 height 22
paste input "Laveramente"
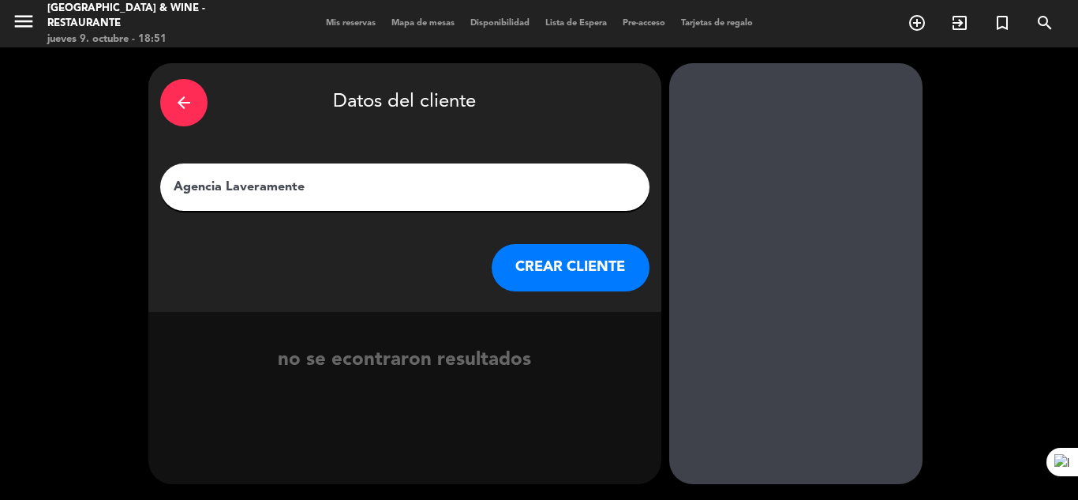
type input "Agencia Laveramente"
click at [584, 268] on button "CREAR CLIENTE" at bounding box center [571, 267] width 158 height 47
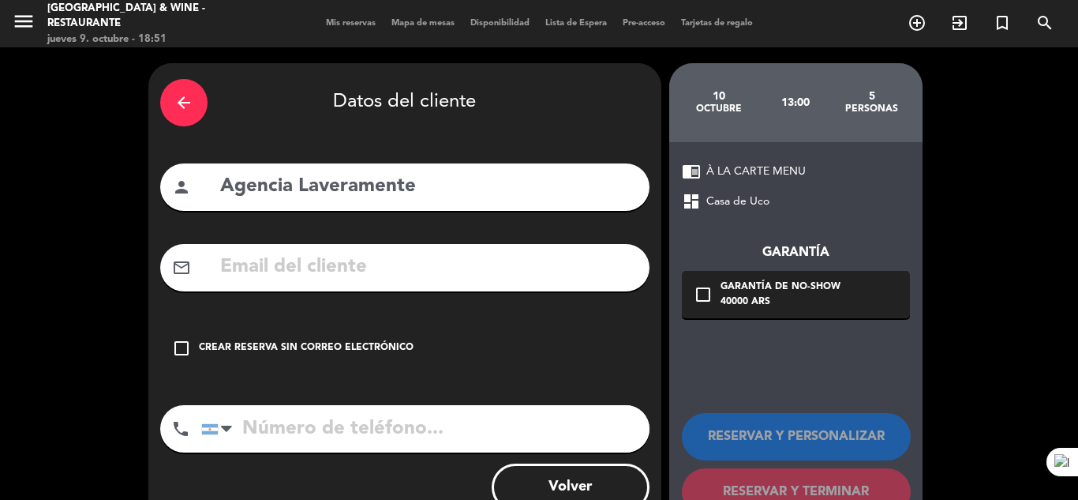
click at [310, 351] on div "Crear reserva sin correo electrónico" at bounding box center [306, 348] width 215 height 16
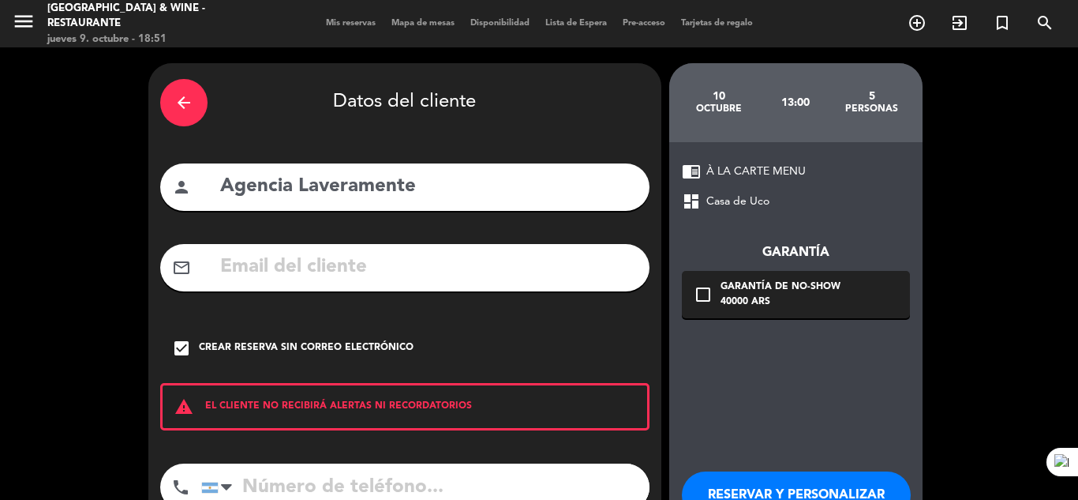
click at [797, 494] on button "RESERVAR Y PERSONALIZAR" at bounding box center [796, 494] width 229 height 47
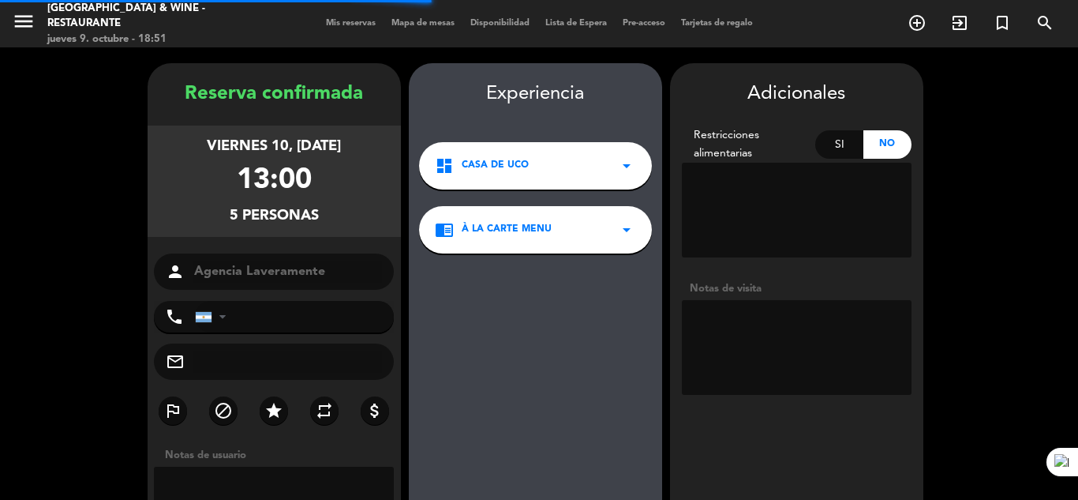
scroll to position [63, 0]
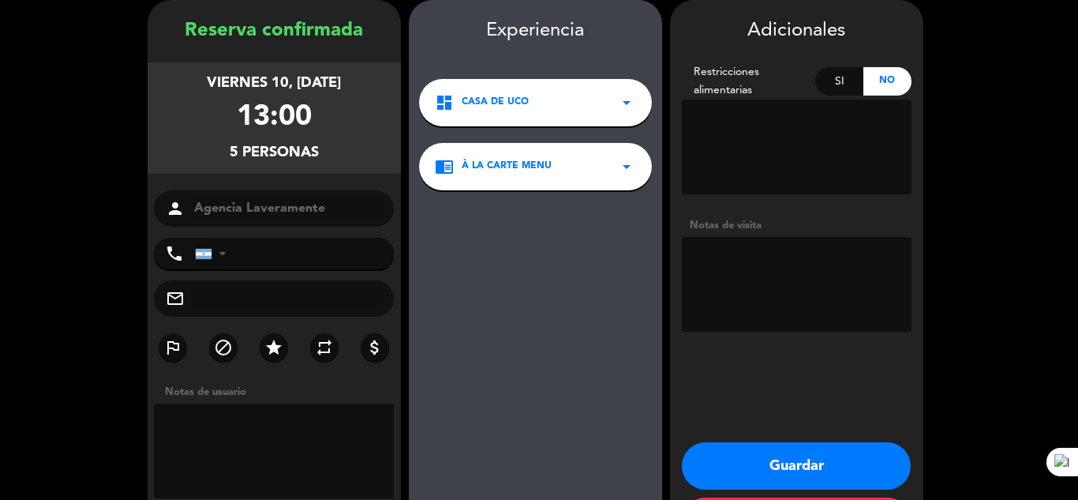
click at [779, 296] on textarea at bounding box center [797, 284] width 230 height 95
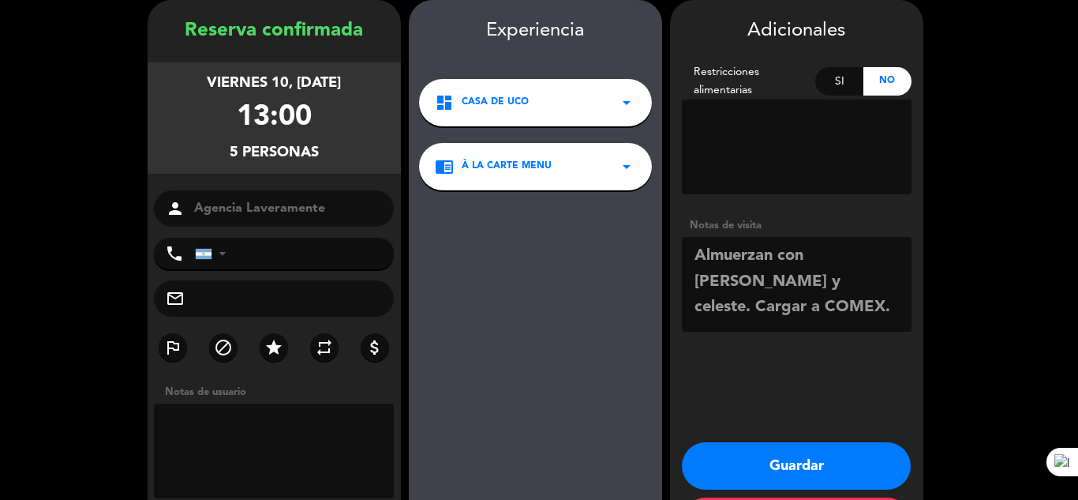
type textarea "Almuerzan con [PERSON_NAME] y celeste. Cargar a COMEX."
click at [812, 452] on button "Guardar" at bounding box center [796, 465] width 229 height 47
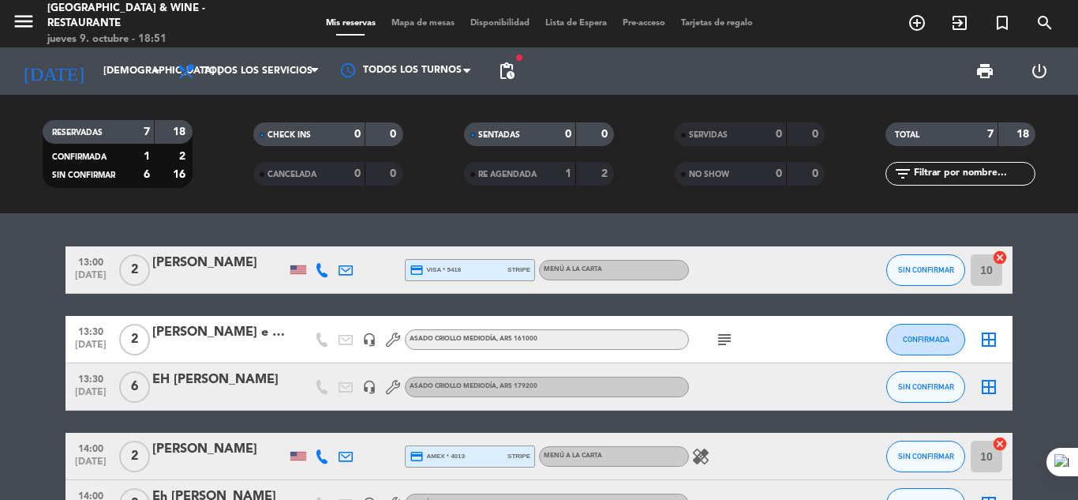
click at [1076, 367] on bookings-row "13:00 [DATE] 2 [PERSON_NAME] credit_card visa * 5418 stripe MENÚ A LA CARTA SIN…" at bounding box center [539, 456] width 1078 height 420
click at [1078, 357] on div at bounding box center [1078, 250] width 1 height 500
click at [1041, 276] on bookings-row "13:00 [DATE] 2 [PERSON_NAME] credit_card visa * 5418 stripe MENÚ A LA CARTA SIN…" at bounding box center [539, 456] width 1078 height 420
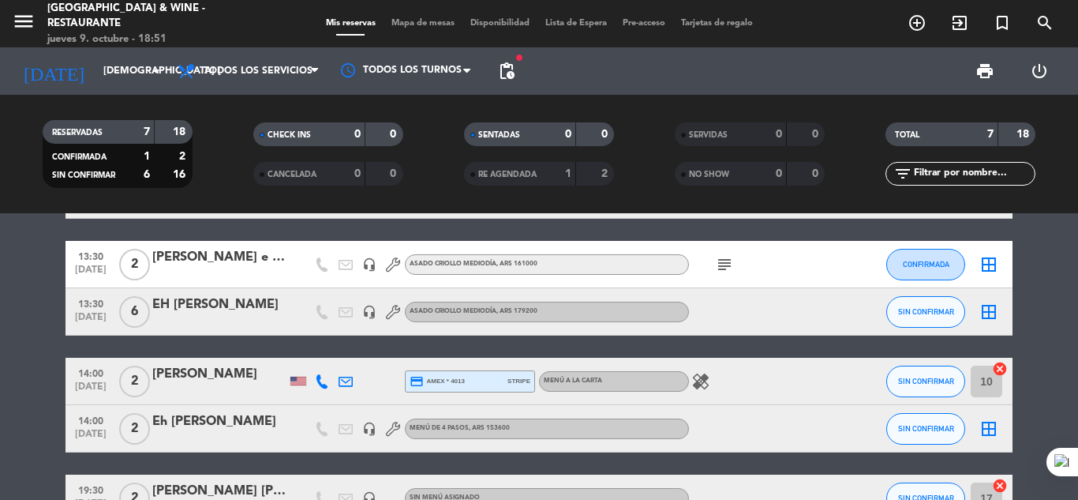
scroll to position [95, 0]
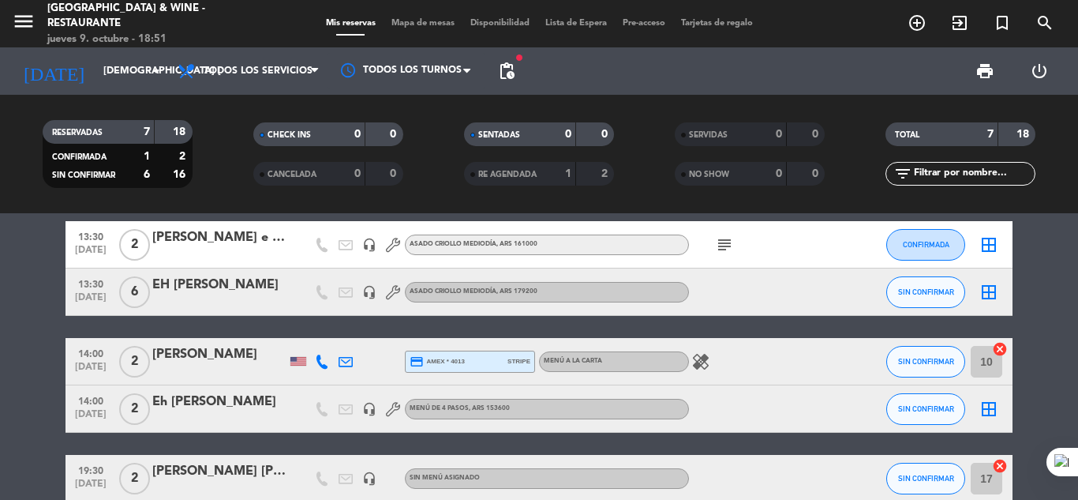
click at [575, 17] on div "Mis reservas Mapa de mesas Disponibilidad Lista de Espera Pre-acceso Tarjetas d…" at bounding box center [539, 24] width 443 height 14
click at [572, 21] on span "Lista de Espera" at bounding box center [576, 23] width 77 height 9
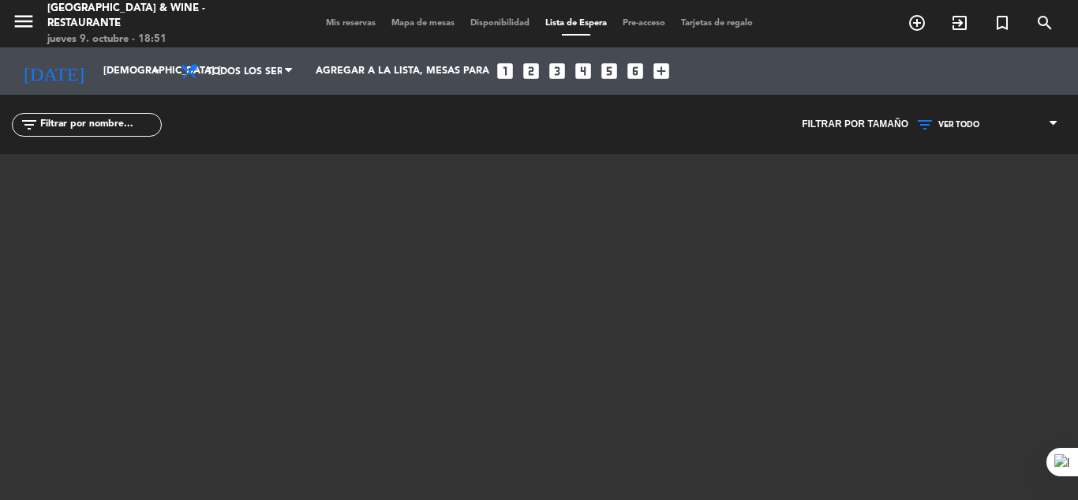
click at [342, 24] on span "Mis reservas" at bounding box center [351, 23] width 66 height 9
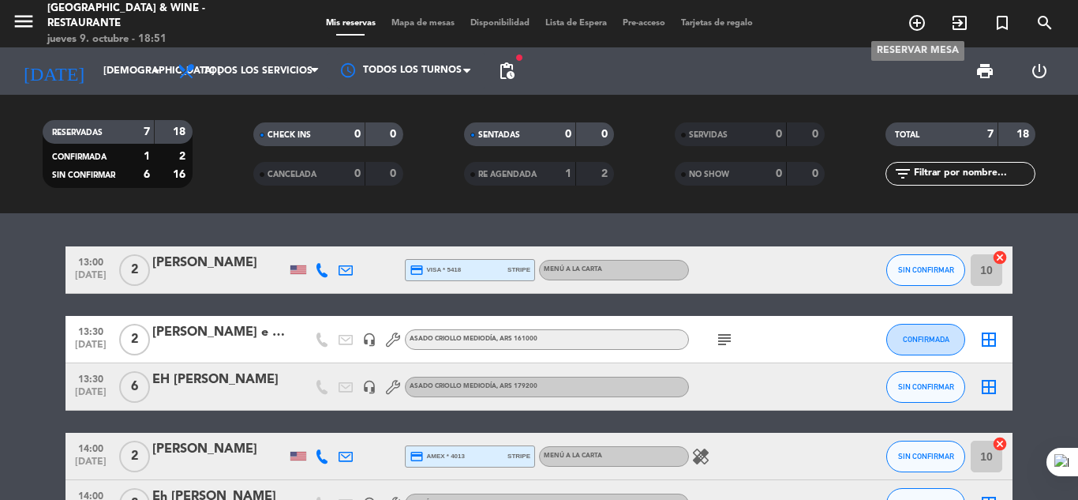
click at [921, 24] on icon "add_circle_outline" at bounding box center [917, 22] width 19 height 19
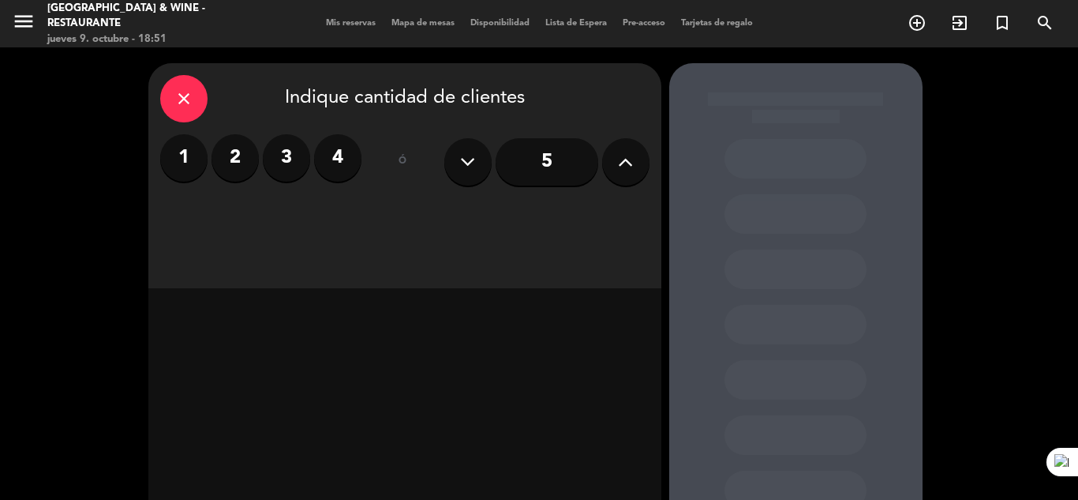
click at [549, 176] on input "5" at bounding box center [547, 161] width 103 height 47
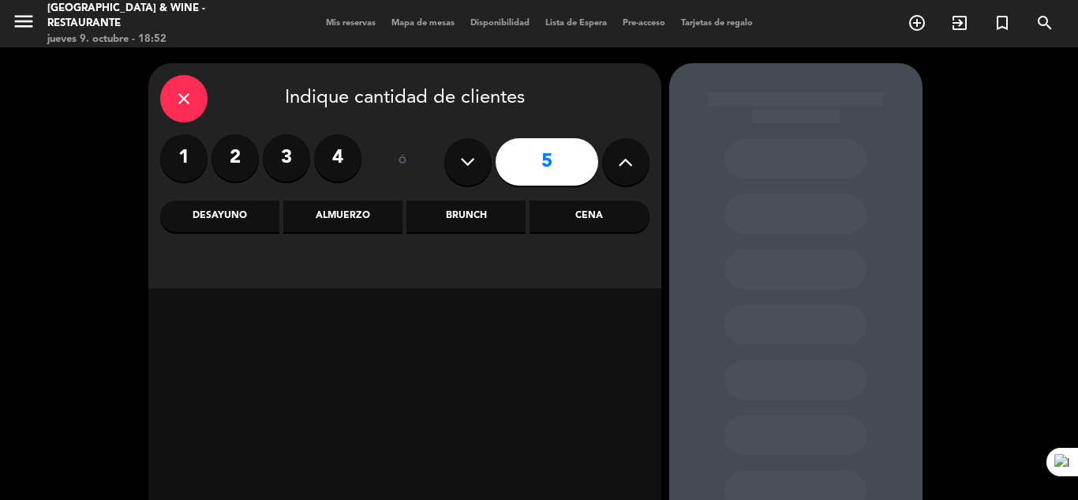
click at [345, 229] on div "Almuerzo" at bounding box center [342, 217] width 119 height 32
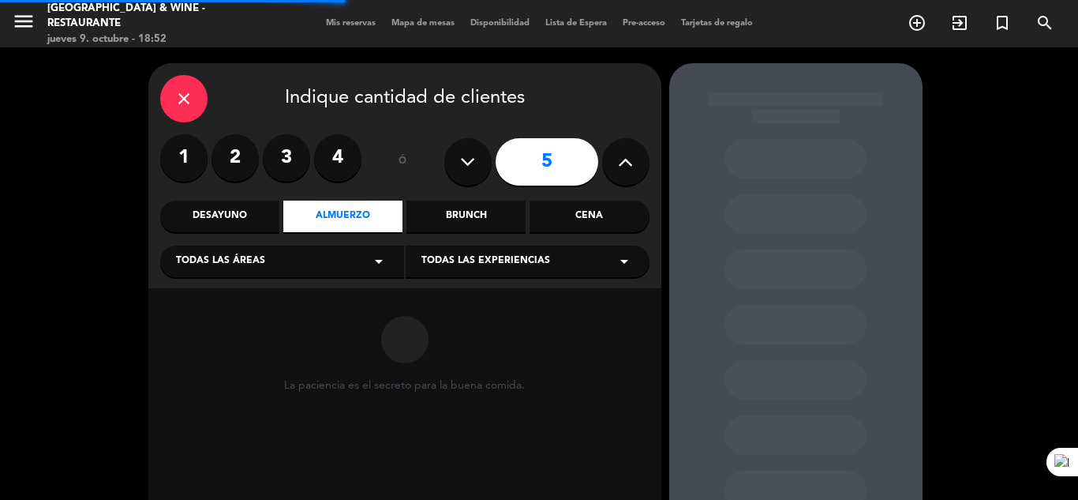
click at [302, 263] on div "Todas las áreas arrow_drop_down" at bounding box center [282, 262] width 244 height 32
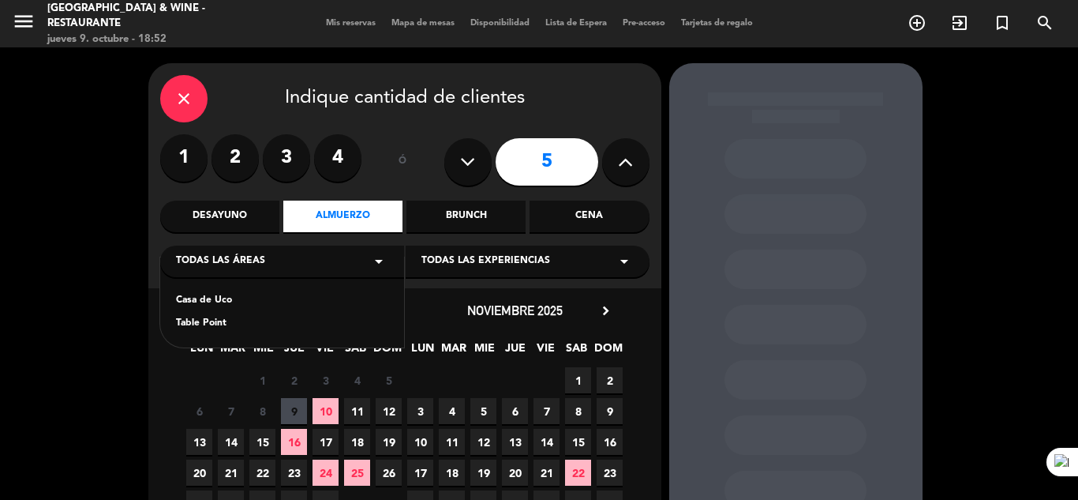
click at [208, 294] on div "Casa de Uco" at bounding box center [282, 301] width 212 height 16
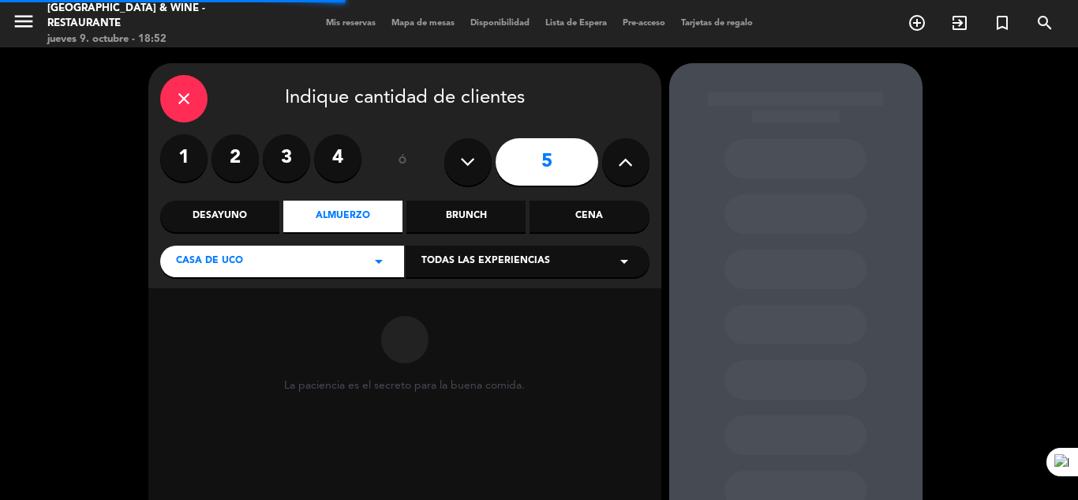
click at [491, 258] on span "Todas las experiencias" at bounding box center [486, 261] width 129 height 16
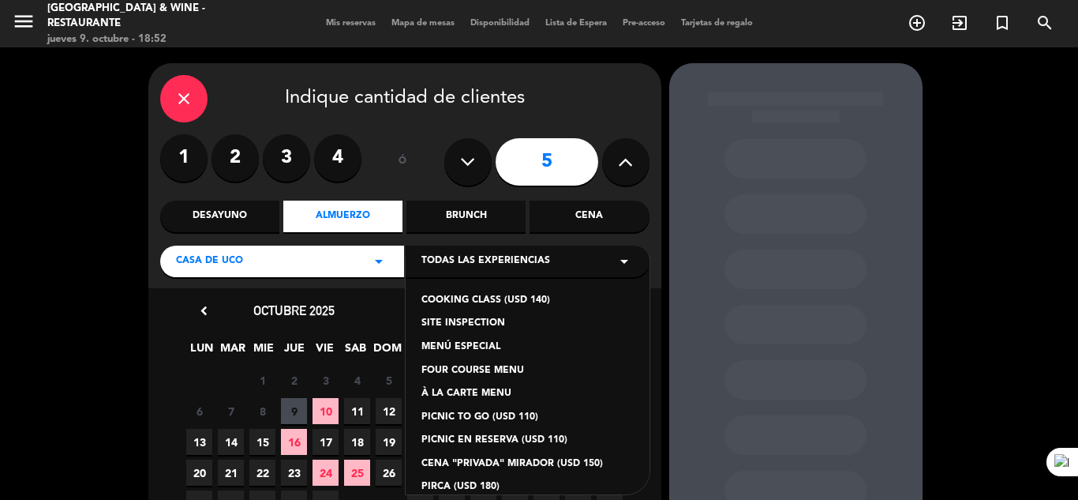
click at [482, 390] on div "À LA CARTE MENU" at bounding box center [528, 394] width 212 height 16
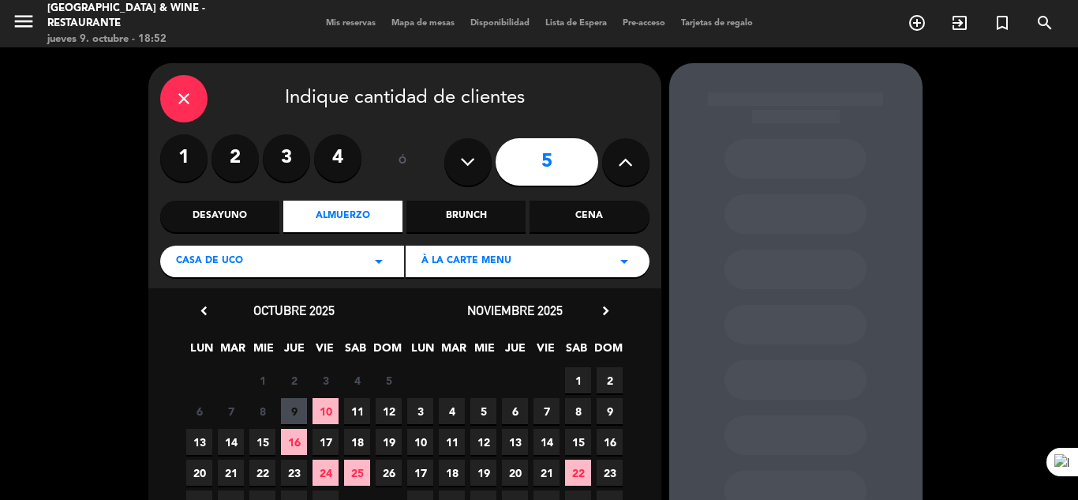
click at [291, 444] on span "16" at bounding box center [294, 442] width 26 height 26
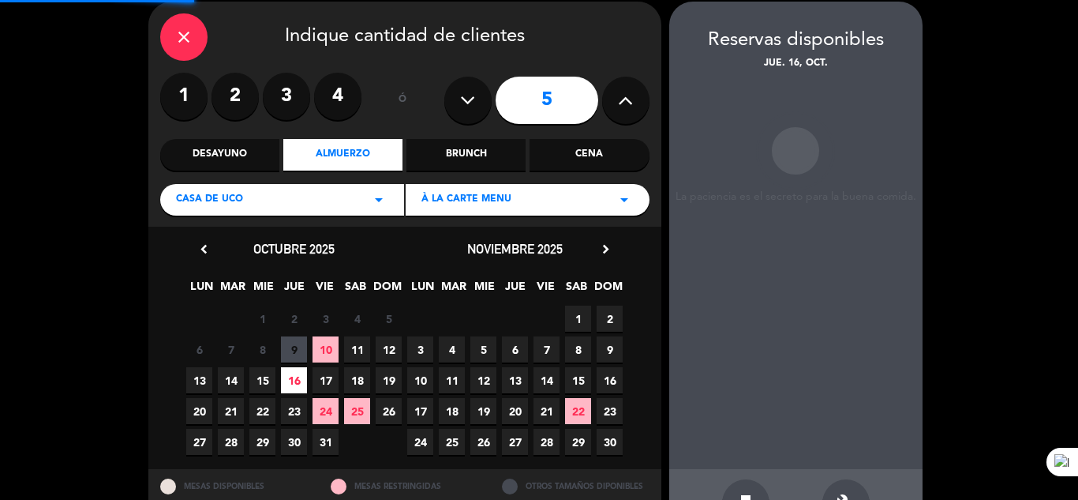
scroll to position [63, 0]
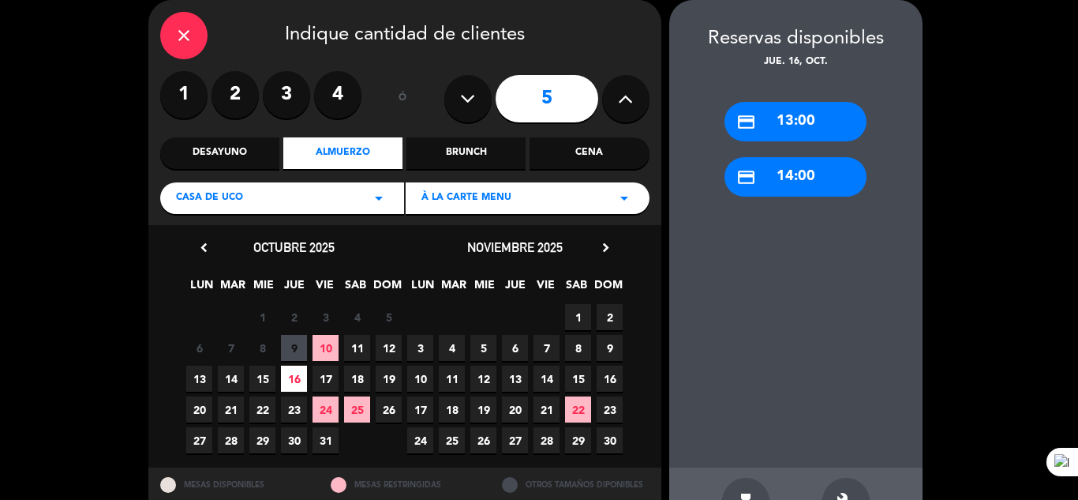
click at [800, 116] on div "credit_card 13:00" at bounding box center [796, 121] width 142 height 39
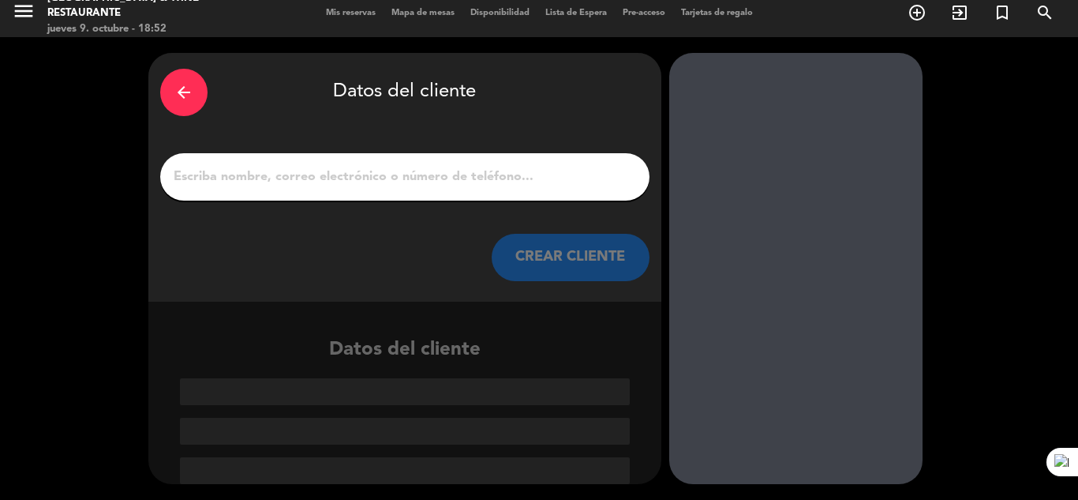
scroll to position [10, 0]
click at [477, 176] on input "1" at bounding box center [405, 177] width 466 height 22
paste input "Laveramente"
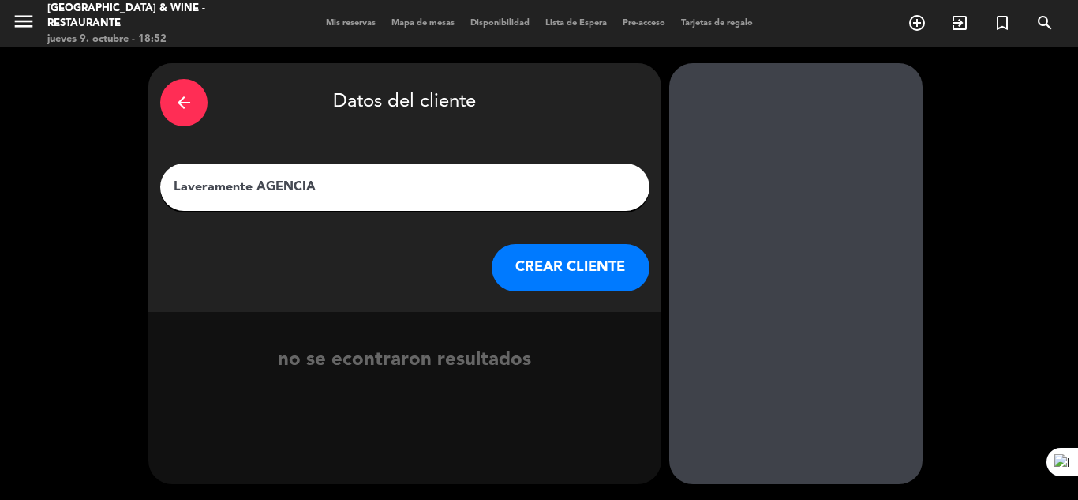
type input "Laveramente AGENCIA"
click at [562, 275] on button "CREAR CLIENTE" at bounding box center [571, 267] width 158 height 47
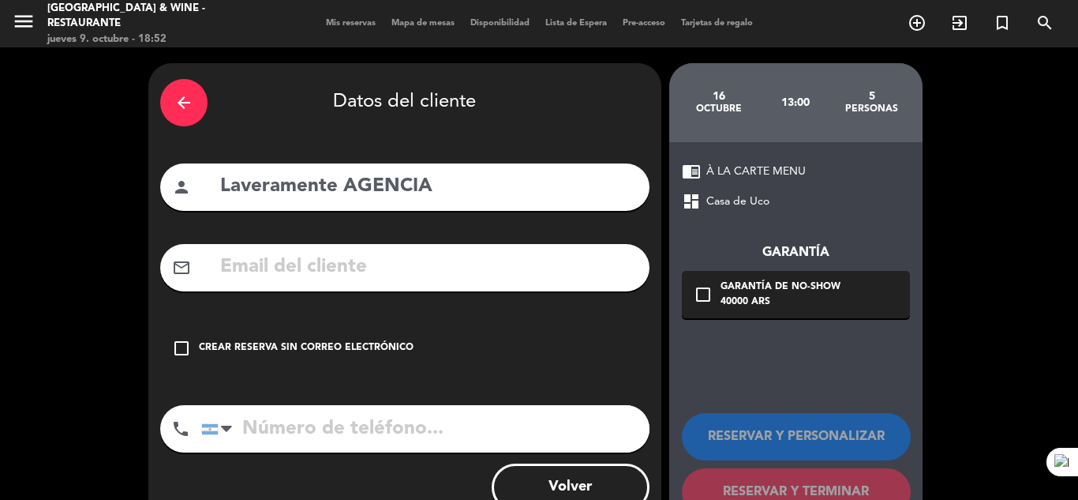
click at [283, 351] on div "Crear reserva sin correo electrónico" at bounding box center [306, 348] width 215 height 16
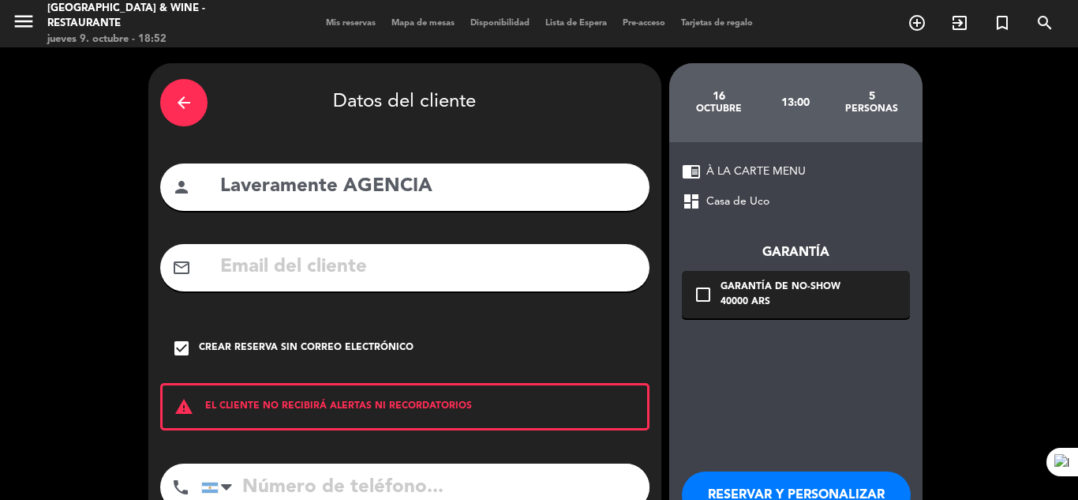
click at [777, 491] on button "RESERVAR Y PERSONALIZAR" at bounding box center [796, 494] width 229 height 47
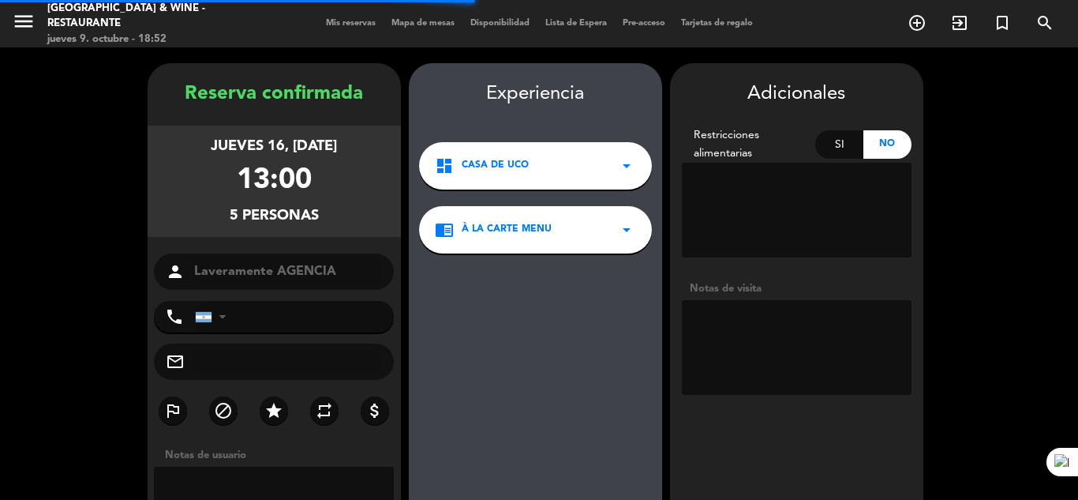
scroll to position [63, 0]
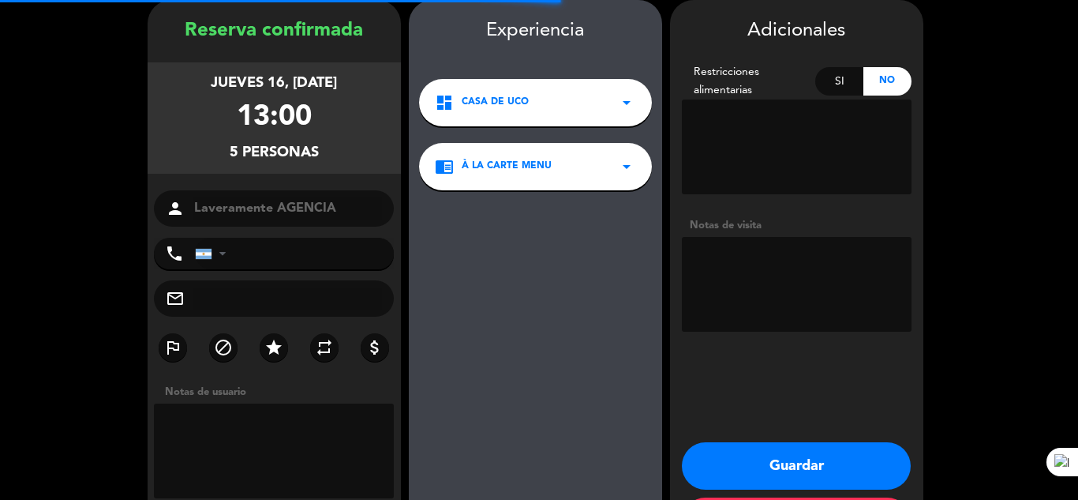
click at [756, 262] on textarea at bounding box center [797, 284] width 230 height 95
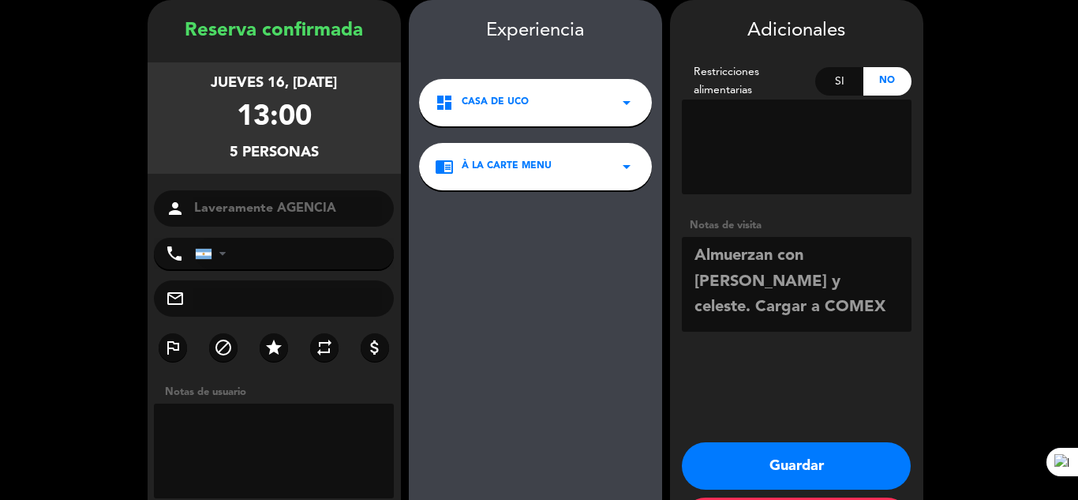
type textarea "Almuerzan con [PERSON_NAME] y celeste. Cargar a COMEX"
click at [764, 461] on button "Guardar" at bounding box center [796, 465] width 229 height 47
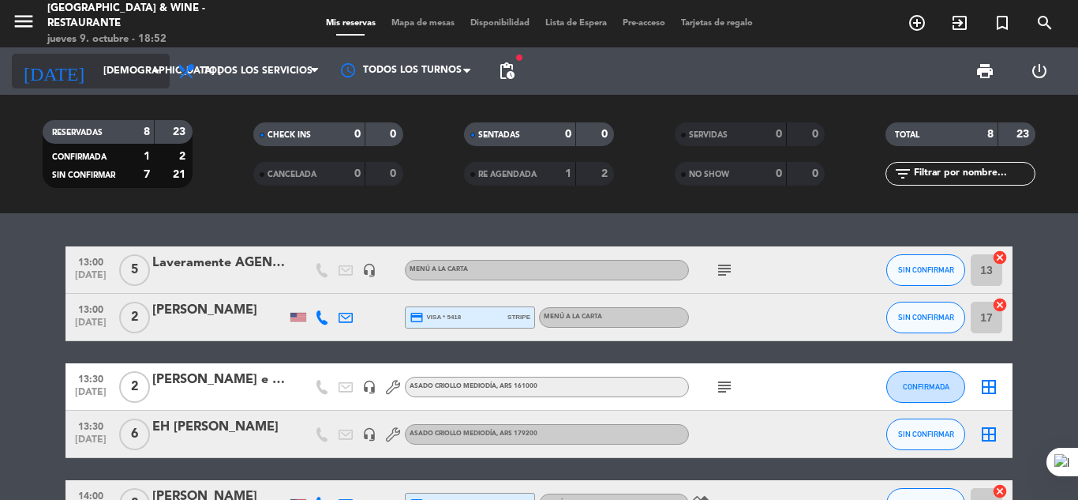
click at [112, 67] on input "[DEMOGRAPHIC_DATA] [DATE]" at bounding box center [162, 71] width 133 height 27
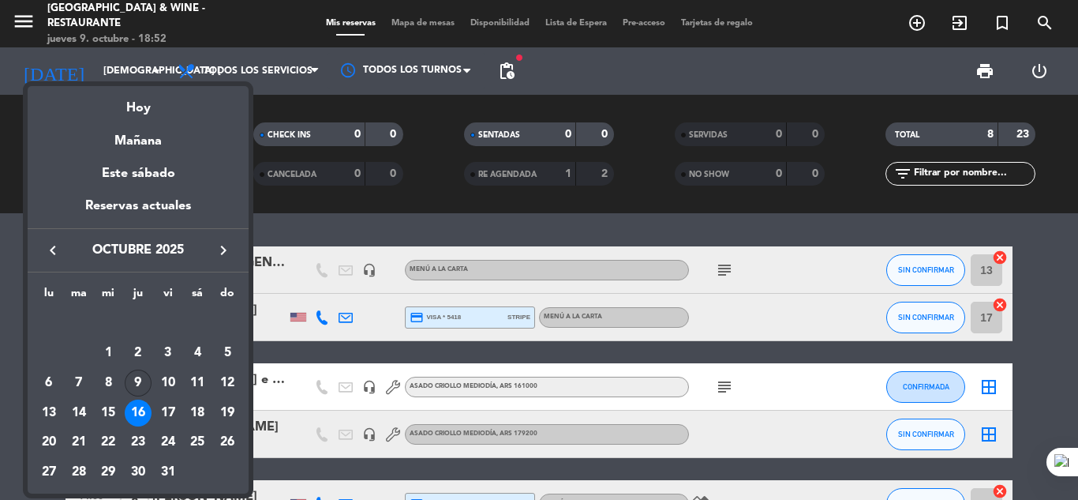
click at [141, 382] on div "9" at bounding box center [138, 382] width 27 height 27
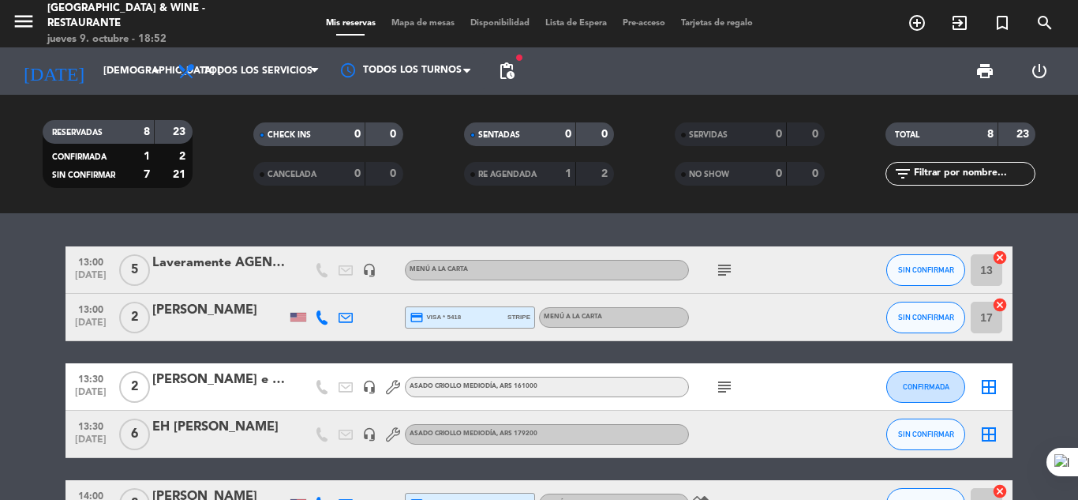
type input "[DEMOGRAPHIC_DATA] [DATE]"
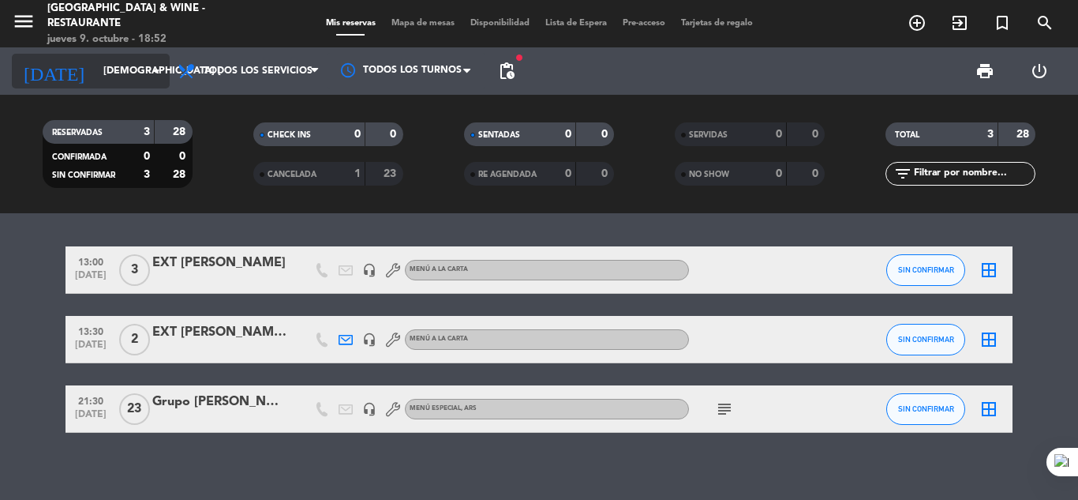
click at [96, 73] on input "[DEMOGRAPHIC_DATA] [DATE]" at bounding box center [162, 71] width 133 height 27
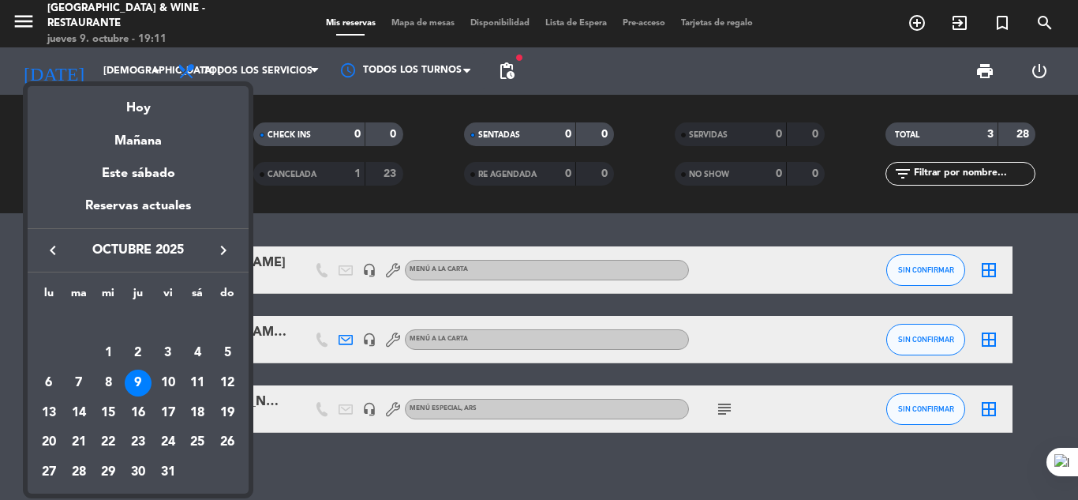
click at [839, 229] on div at bounding box center [539, 250] width 1078 height 500
